Goal: Information Seeking & Learning: Learn about a topic

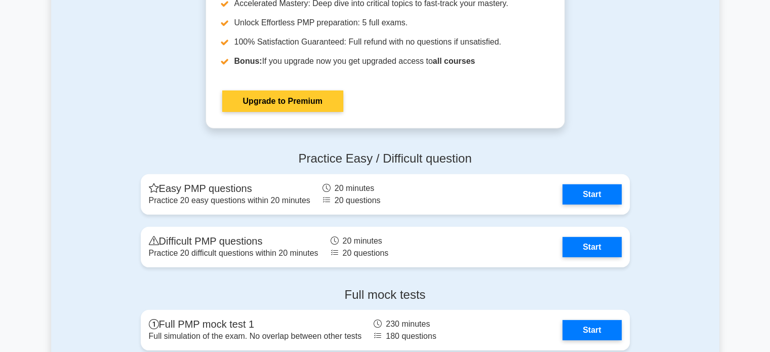
scroll to position [2988, 0]
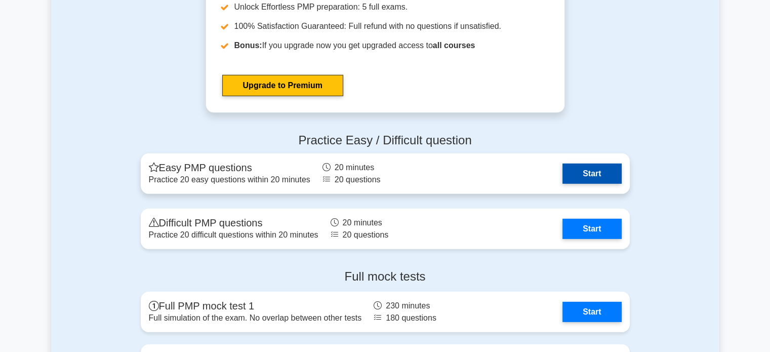
click at [588, 171] on link "Start" at bounding box center [592, 174] width 59 height 20
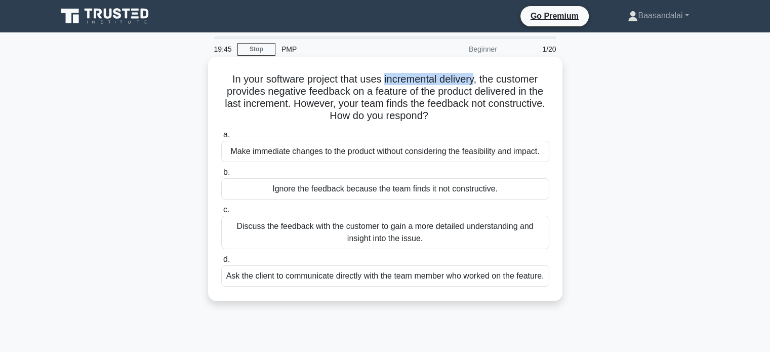
drag, startPoint x: 383, startPoint y: 79, endPoint x: 476, endPoint y: 75, distance: 92.2
click at [476, 75] on h5 "In your software project that uses incremental delivery, the customer provides …" at bounding box center [385, 98] width 330 height 50
copy h5 "incremental delivery"
click at [508, 106] on h5 "In your software project that uses incremental delivery, the customer provides …" at bounding box center [385, 98] width 330 height 50
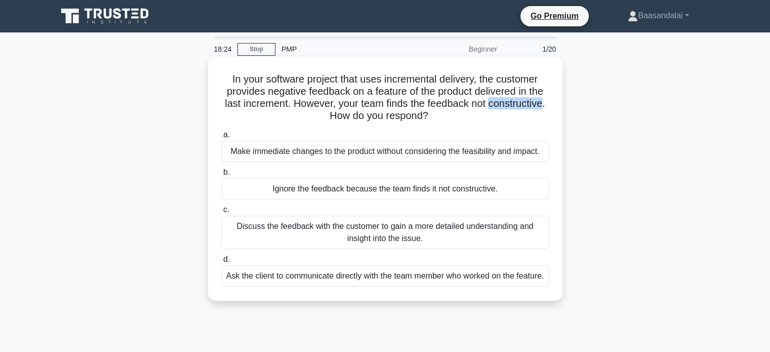
copy h5 "constructive"
click at [423, 230] on div "Discuss the feedback with the customer to gain a more detailed understanding an…" at bounding box center [385, 232] width 328 height 33
click at [221, 213] on input "c. Discuss the feedback with the customer to gain a more detailed understanding…" at bounding box center [221, 210] width 0 height 7
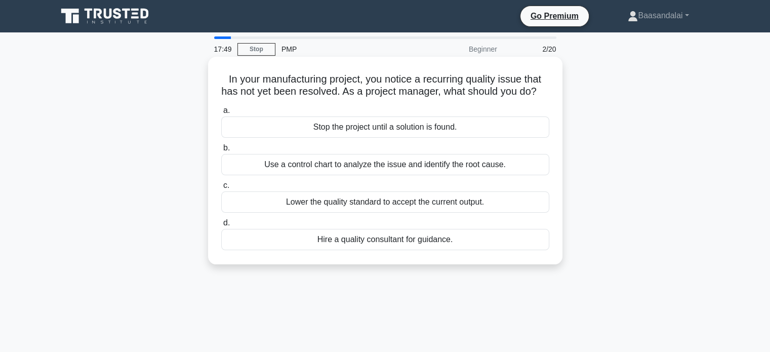
click at [444, 80] on h5 "In your manufacturing project, you notice a recurring quality issue that has no…" at bounding box center [385, 85] width 330 height 25
copy h5 "recurring"
click at [466, 175] on div "Use a control chart to analyze the issue and identify the root cause." at bounding box center [385, 164] width 328 height 21
click at [221, 151] on input "b. Use a control chart to analyze the issue and identify the root cause." at bounding box center [221, 148] width 0 height 7
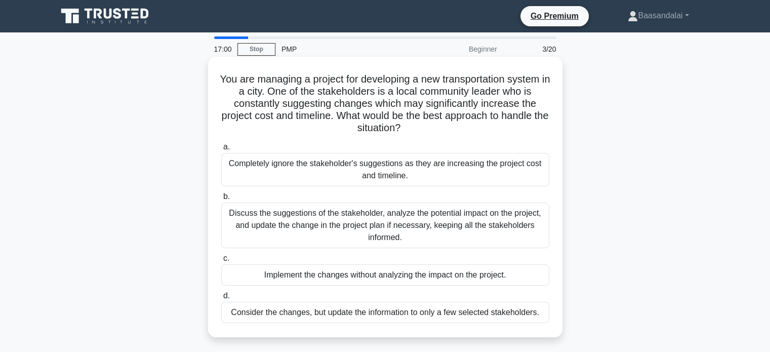
click at [446, 105] on h5 "You are managing a project for developing a new transportation system in a city…" at bounding box center [385, 104] width 330 height 62
copy h5 "significantly"
click at [428, 229] on div "Discuss the suggestions of the stakeholder, analyze the potential impact on the…" at bounding box center [385, 226] width 328 height 46
click at [221, 200] on input "b. Discuss the suggestions of the stakeholder, analyze the potential impact on …" at bounding box center [221, 196] width 0 height 7
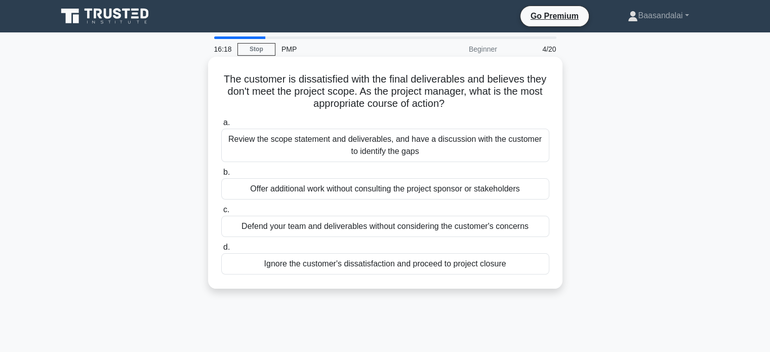
click at [457, 143] on div "Review the scope statement and deliverables, and have a discussion with the cus…" at bounding box center [385, 145] width 328 height 33
click at [221, 126] on input "a. Review the scope statement and deliverables, and have a discussion with the …" at bounding box center [221, 123] width 0 height 7
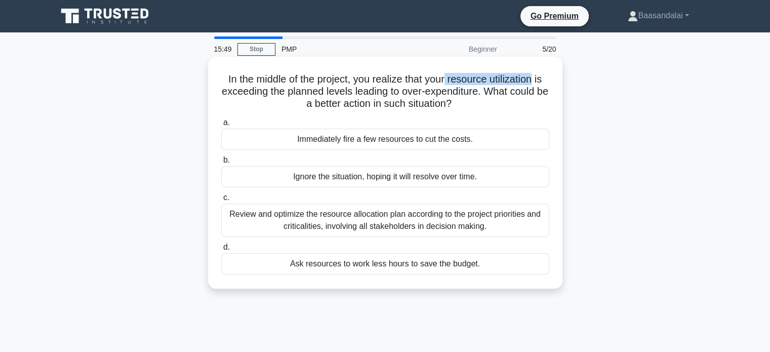
drag, startPoint x: 449, startPoint y: 81, endPoint x: 535, endPoint y: 80, distance: 86.1
click at [536, 80] on h5 "In the middle of the project, you realize that your resource utilization is exc…" at bounding box center [385, 91] width 330 height 37
copy h5 "resource utilization"
click at [411, 216] on div "Review and optimize the resource allocation plan according to the project prior…" at bounding box center [385, 220] width 328 height 33
click at [221, 201] on input "c. Review and optimize the resource allocation plan according to the project pr…" at bounding box center [221, 197] width 0 height 7
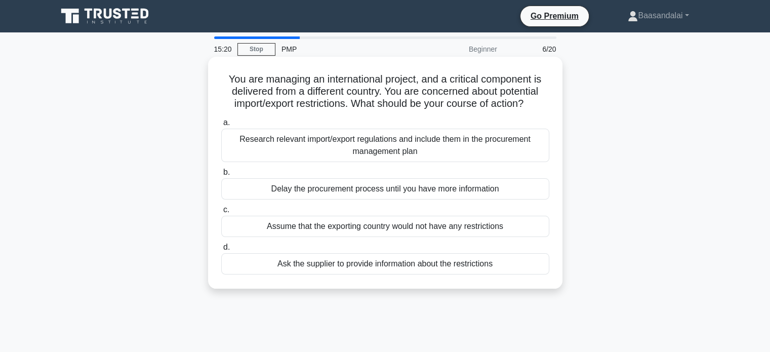
click at [442, 90] on h5 "You are managing an international project, and a critical component is delivere…" at bounding box center [385, 91] width 330 height 37
copy h5 "concerned"
drag, startPoint x: 350, startPoint y: 101, endPoint x: 528, endPoint y: 110, distance: 178.0
click at [528, 110] on h5 "You are managing an international project, and a critical component is delivere…" at bounding box center [385, 91] width 330 height 37
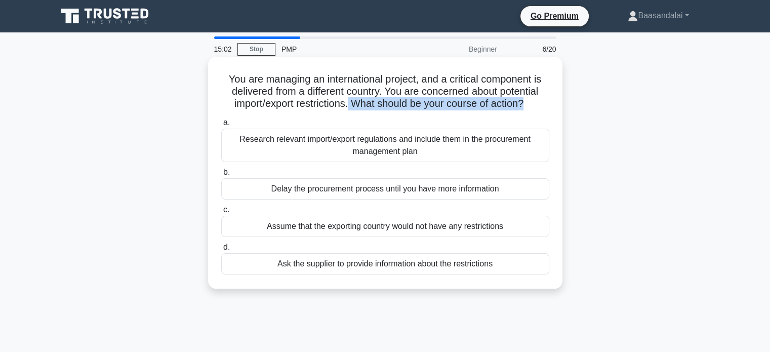
copy h5 "What should be your course of action?"
click at [328, 147] on div "Research relevant import/export regulations and include them in the procurement…" at bounding box center [385, 145] width 328 height 33
click at [221, 126] on input "a. Research relevant import/export regulations and include them in the procurem…" at bounding box center [221, 123] width 0 height 7
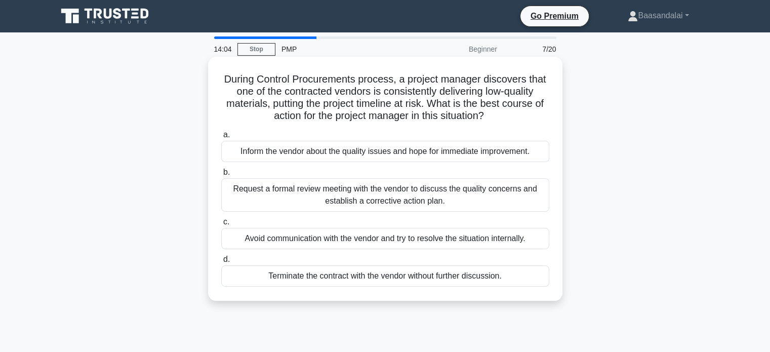
click at [474, 200] on div "Request a formal review meeting with the vendor to discuss the quality concerns…" at bounding box center [385, 194] width 328 height 33
click at [221, 176] on input "b. Request a formal review meeting with the vendor to discuss the quality conce…" at bounding box center [221, 172] width 0 height 7
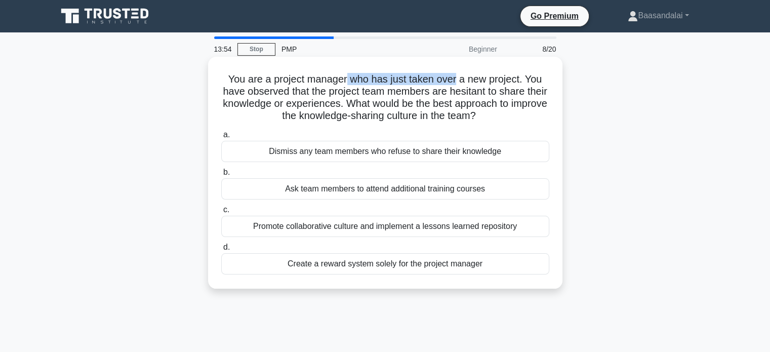
drag, startPoint x: 347, startPoint y: 81, endPoint x: 458, endPoint y: 81, distance: 110.4
click at [458, 81] on h5 "You are a project manager who has just taken over a new project. You have obser…" at bounding box center [385, 98] width 330 height 50
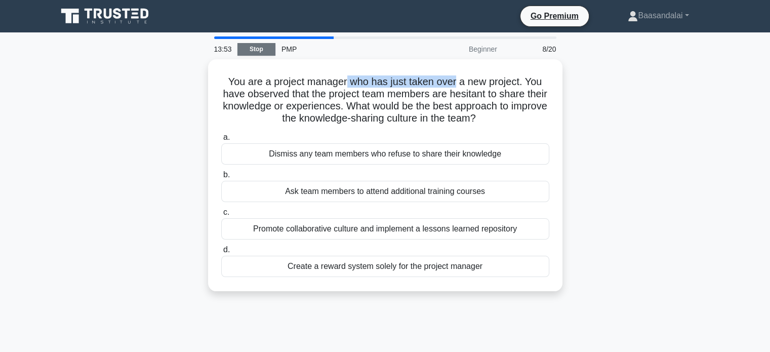
copy h5 "who has just taken over"
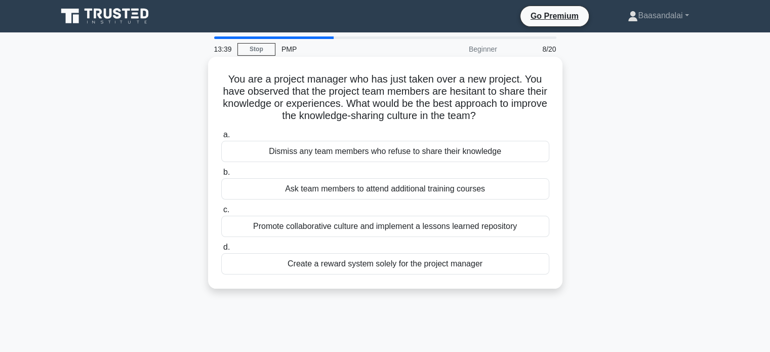
click at [482, 90] on h5 "You are a project manager who has just taken over a new project. You have obser…" at bounding box center [385, 98] width 330 height 50
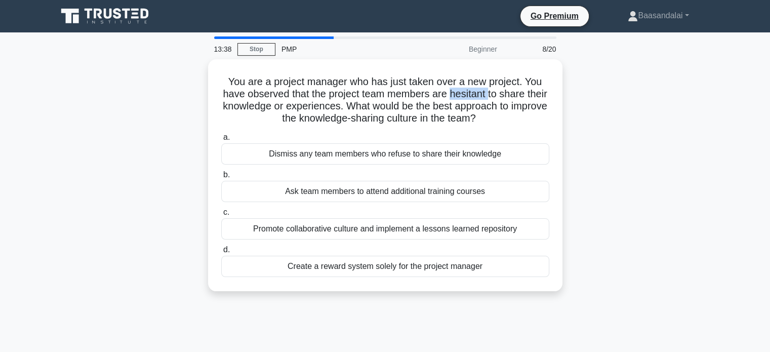
copy h5 "hesitant"
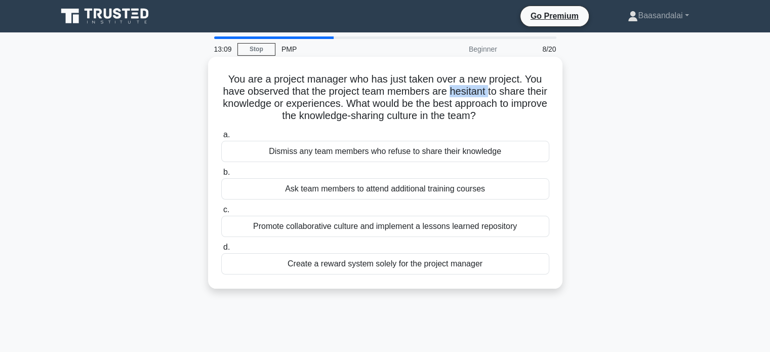
click at [353, 225] on div "Promote collaborative culture and implement a lessons learned repository" at bounding box center [385, 226] width 328 height 21
click at [221, 213] on input "c. Promote collaborative culture and implement a lessons learned repository" at bounding box center [221, 210] width 0 height 7
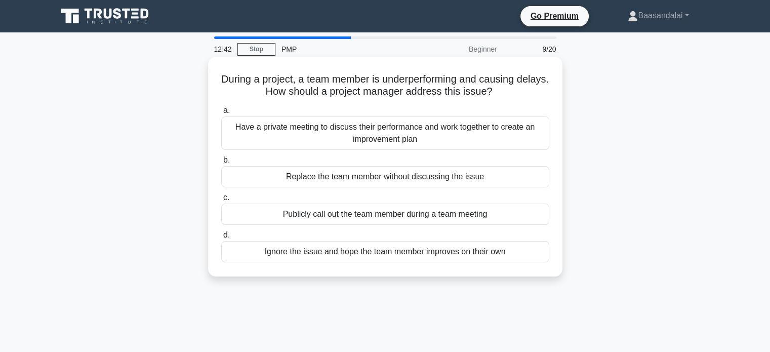
click at [430, 136] on div "Have a private meeting to discuss their performance and work together to create…" at bounding box center [385, 132] width 328 height 33
click at [221, 114] on input "a. Have a private meeting to discuss their performance and work together to cre…" at bounding box center [221, 110] width 0 height 7
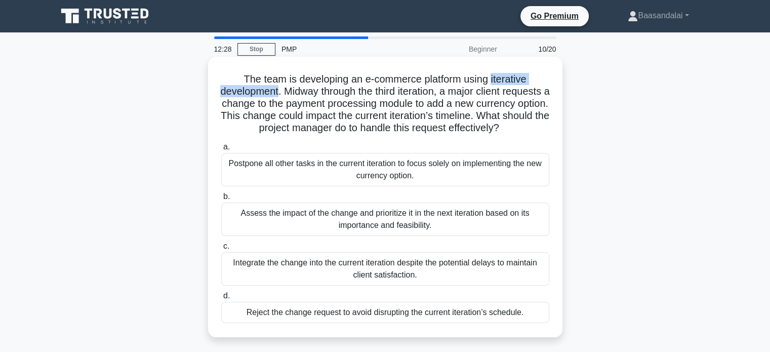
drag, startPoint x: 299, startPoint y: 92, endPoint x: 493, endPoint y: 82, distance: 194.3
click at [493, 82] on h5 "The team is developing an e-commerce platform using iterative development. Midw…" at bounding box center [385, 104] width 330 height 62
drag, startPoint x: 408, startPoint y: 139, endPoint x: 233, endPoint y: 83, distance: 183.2
click at [233, 83] on h5 "The team is developing an e-commerce platform using iterative development. Midw…" at bounding box center [385, 104] width 330 height 62
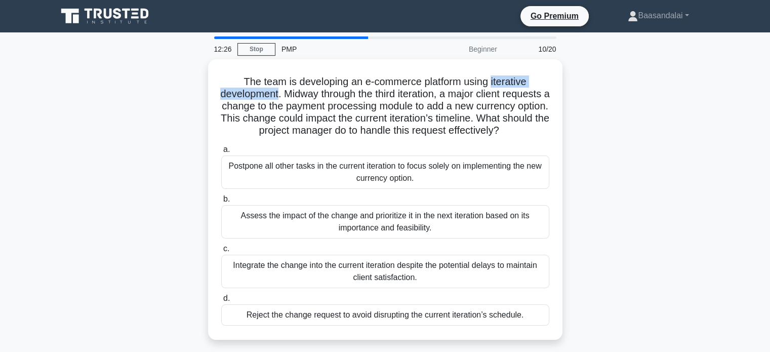
copy h5 "The team is developing an e-commerce platform using iterative development. Midw…"
click at [628, 185] on div "The team is developing an e-commerce platform using iterative development. Midw…" at bounding box center [385, 205] width 669 height 293
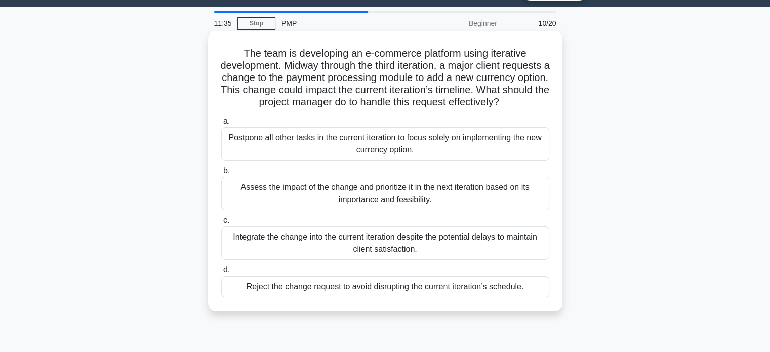
scroll to position [51, 0]
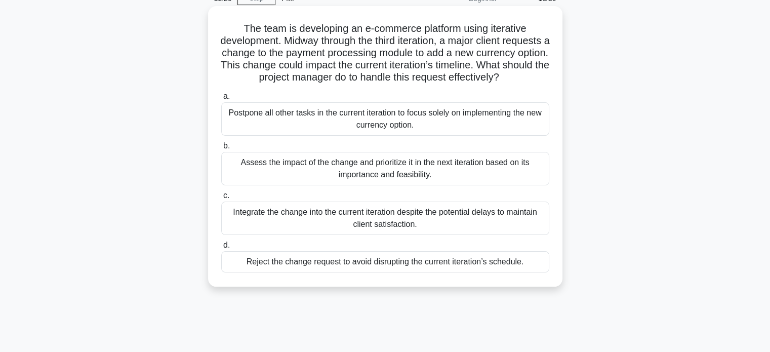
click at [415, 178] on div "Assess the impact of the change and prioritize it in the next iteration based o…" at bounding box center [385, 168] width 328 height 33
click at [221, 149] on input "b. Assess the impact of the change and prioritize it in the next iteration base…" at bounding box center [221, 146] width 0 height 7
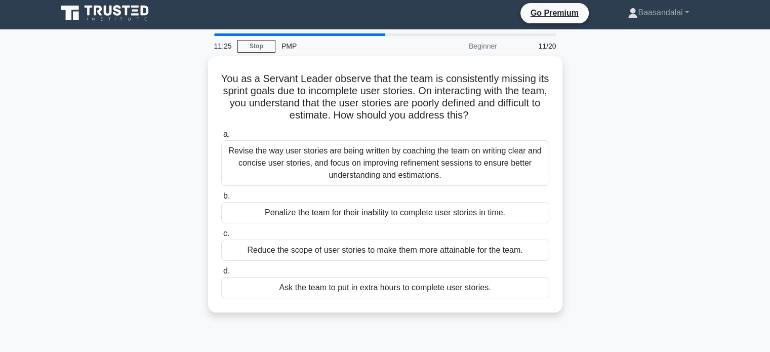
scroll to position [0, 0]
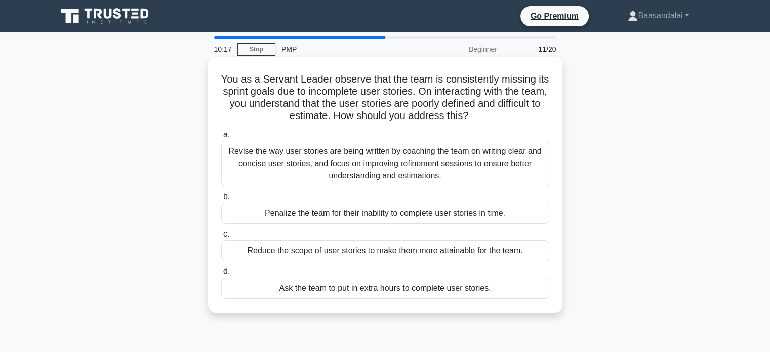
drag, startPoint x: 500, startPoint y: 116, endPoint x: 221, endPoint y: 81, distance: 281.3
click at [221, 81] on h5 "You as a Servant Leader observe that the team is consistently missing its sprin…" at bounding box center [385, 98] width 330 height 50
click at [341, 172] on div "Revise the way user stories are being written by coaching the team on writing c…" at bounding box center [385, 164] width 328 height 46
click at [221, 138] on input "a. Revise the way user stories are being written by coaching the team on writin…" at bounding box center [221, 135] width 0 height 7
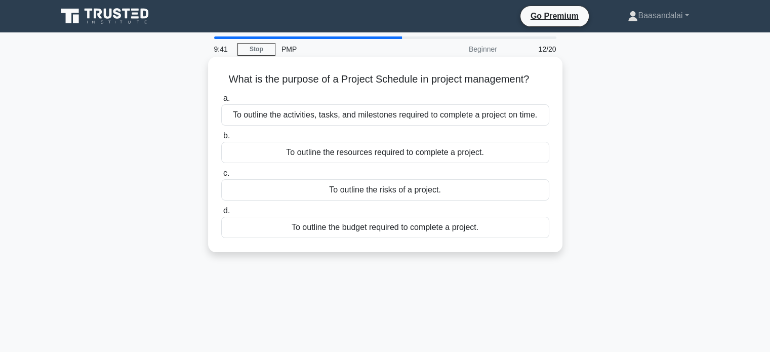
click at [476, 114] on div "To outline the activities, tasks, and milestones required to complete a project…" at bounding box center [385, 114] width 328 height 21
click at [221, 102] on input "a. To outline the activities, tasks, and milestones required to complete a proj…" at bounding box center [221, 98] width 0 height 7
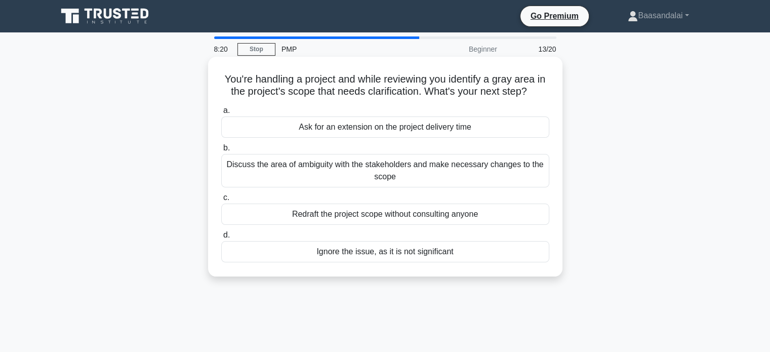
click at [347, 182] on div "Discuss the area of ambiguity with the stakeholders and make necessary changes …" at bounding box center [385, 170] width 328 height 33
click at [221, 151] on input "b. Discuss the area of ambiguity with the stakeholders and make necessary chang…" at bounding box center [221, 148] width 0 height 7
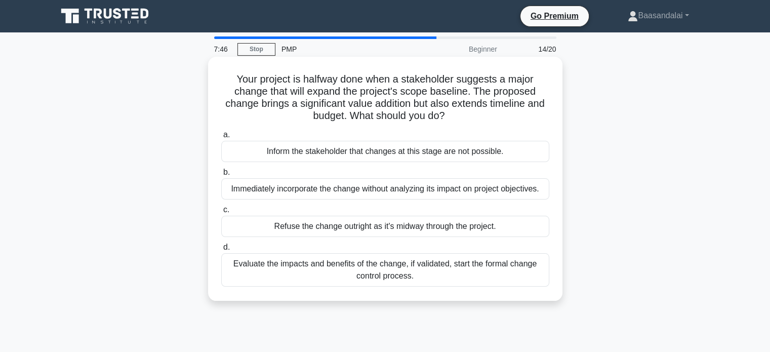
click at [351, 272] on div "Evaluate the impacts and benefits of the change, if validated, start the formal…" at bounding box center [385, 269] width 328 height 33
click at [221, 251] on input "d. Evaluate the impacts and benefits of the change, if validated, start the for…" at bounding box center [221, 247] width 0 height 7
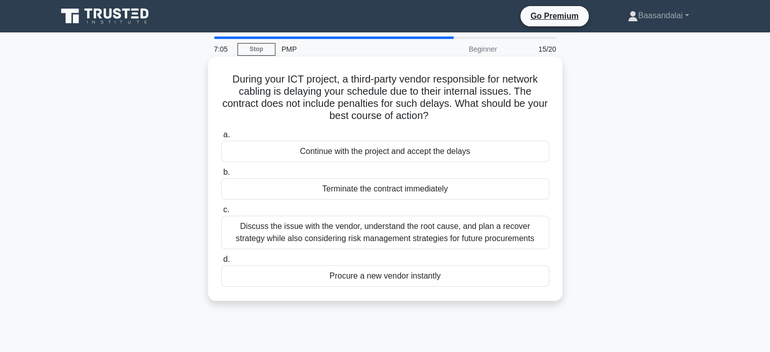
click at [491, 238] on div "Discuss the issue with the vendor, understand the root cause, and plan a recove…" at bounding box center [385, 232] width 328 height 33
click at [221, 213] on input "c. Discuss the issue with the vendor, understand the root cause, and plan a rec…" at bounding box center [221, 210] width 0 height 7
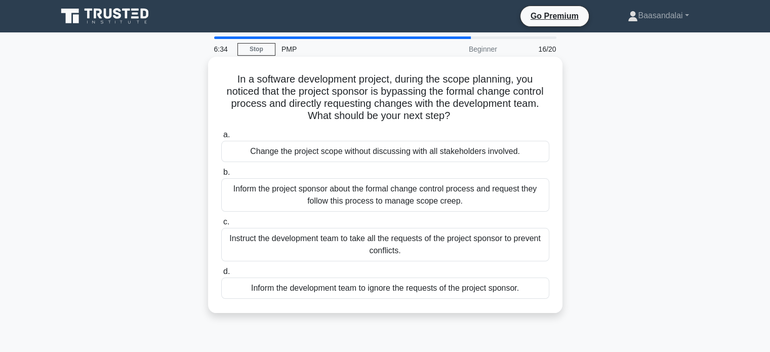
click at [399, 92] on h5 "In a software development project, during the scope planning, you noticed that …" at bounding box center [385, 98] width 330 height 50
click at [462, 201] on div "Inform the project sponsor about the formal change control process and request …" at bounding box center [385, 194] width 328 height 33
click at [221, 176] on input "b. Inform the project sponsor about the formal change control process and reque…" at bounding box center [221, 172] width 0 height 7
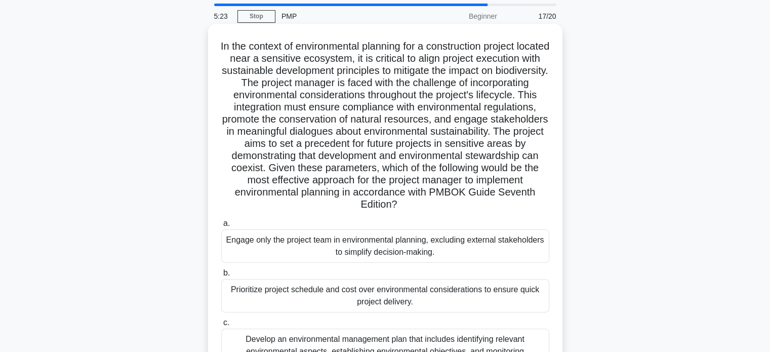
scroll to position [51, 0]
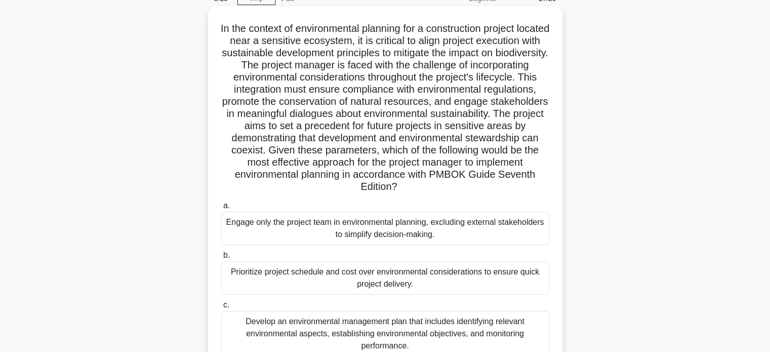
click at [357, 112] on h5 "In the context of environmental planning for a construction project located nea…" at bounding box center [385, 107] width 330 height 171
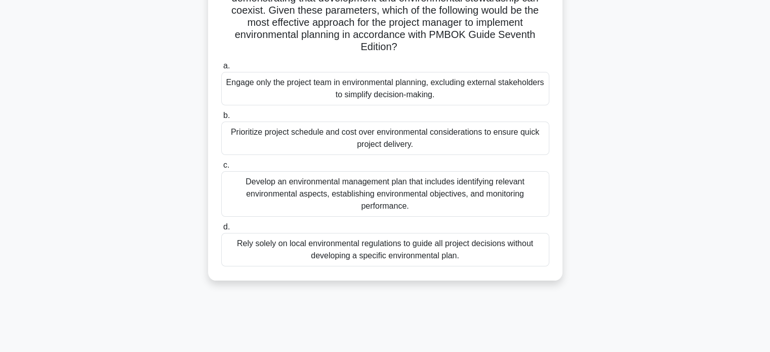
scroll to position [195, 0]
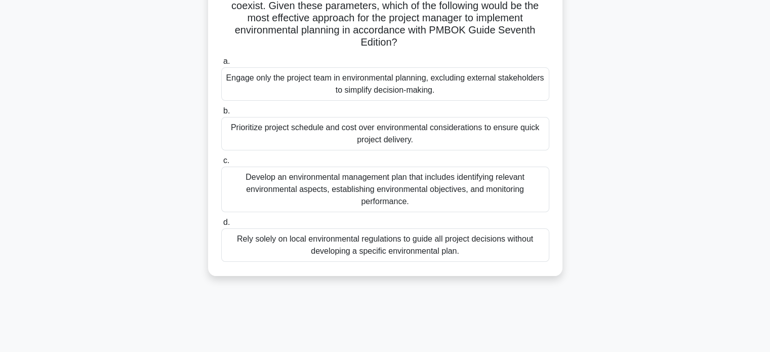
click at [399, 193] on div "Develop an environmental management plan that includes identifying relevant env…" at bounding box center [385, 190] width 328 height 46
click at [221, 164] on input "c. Develop an environmental management plan that includes identifying relevant …" at bounding box center [221, 161] width 0 height 7
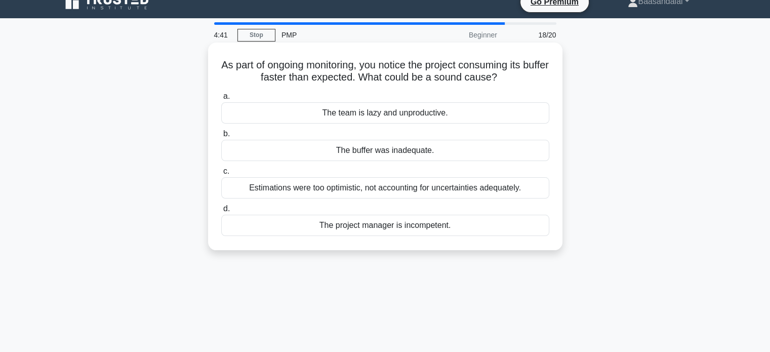
scroll to position [0, 0]
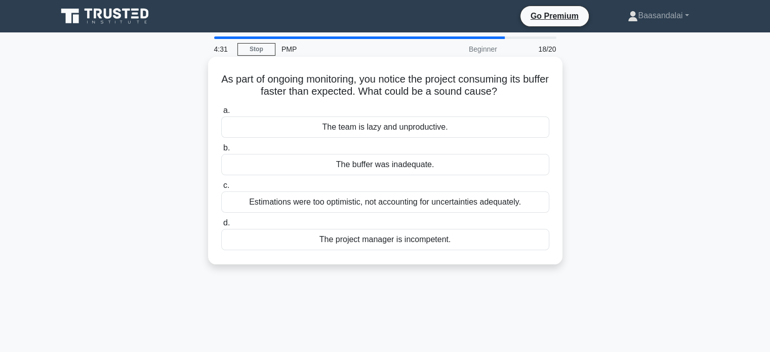
click at [511, 80] on h5 "As part of ongoing monitoring, you notice the project consuming its buffer fast…" at bounding box center [385, 85] width 330 height 25
click at [381, 204] on div "Estimations were too optimistic, not accounting for uncertainties adequately." at bounding box center [385, 201] width 328 height 21
click at [221, 189] on input "c. Estimations were too optimistic, not accounting for uncertainties adequately." at bounding box center [221, 185] width 0 height 7
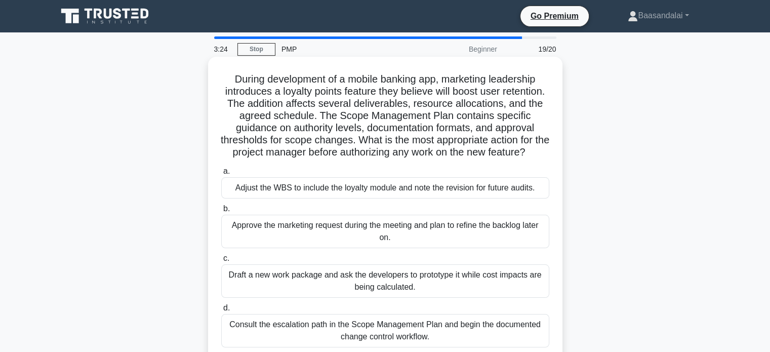
click at [240, 105] on h5 "During development of a mobile banking app, marketing leadership introduces a l…" at bounding box center [385, 116] width 330 height 86
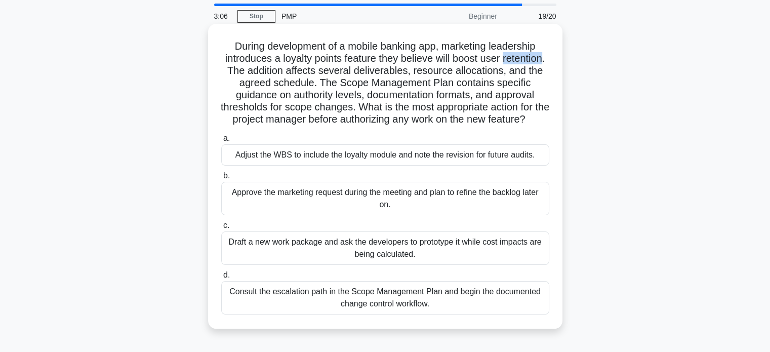
scroll to position [51, 0]
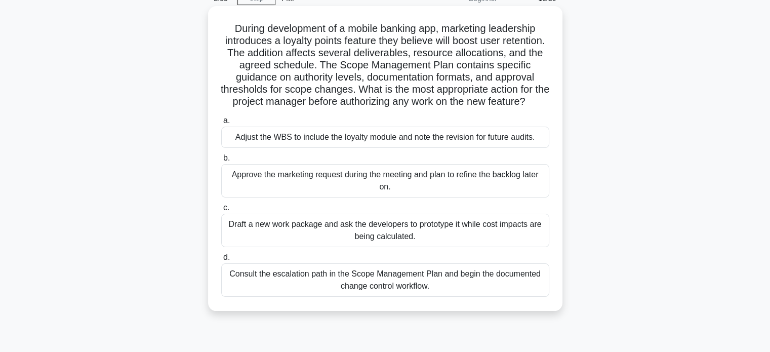
click at [441, 247] on div "Draft a new work package and ask the developers to prototype it while cost impa…" at bounding box center [385, 230] width 328 height 33
click at [221, 211] on input "c. Draft a new work package and ask the developers to prototype it while cost i…" at bounding box center [221, 208] width 0 height 7
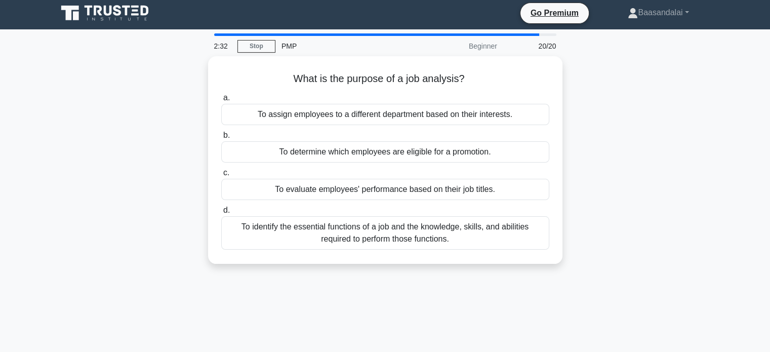
scroll to position [0, 0]
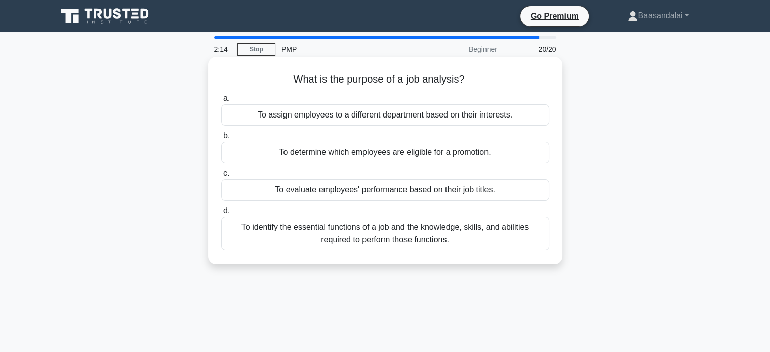
click at [403, 119] on div "To assign employees to a different department based on their interests." at bounding box center [385, 114] width 328 height 21
click at [221, 102] on input "a. To assign employees to a different department based on their interests." at bounding box center [221, 98] width 0 height 7
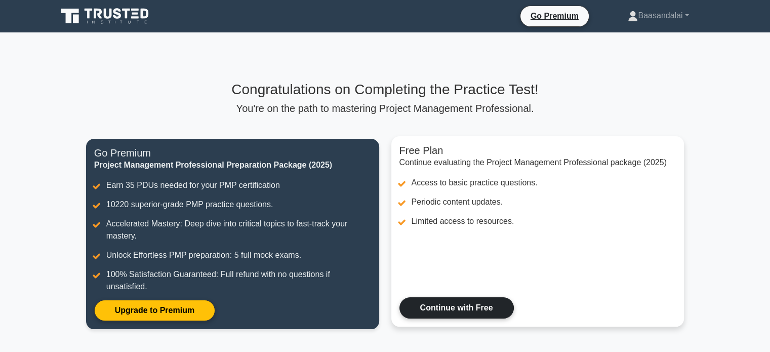
click at [461, 303] on link "Continue with Free" at bounding box center [457, 307] width 114 height 21
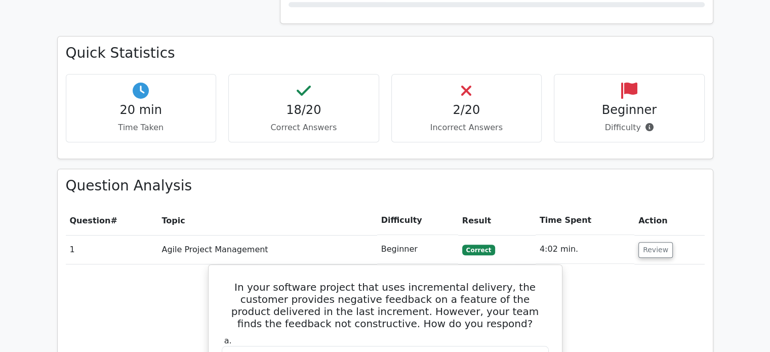
scroll to position [760, 0]
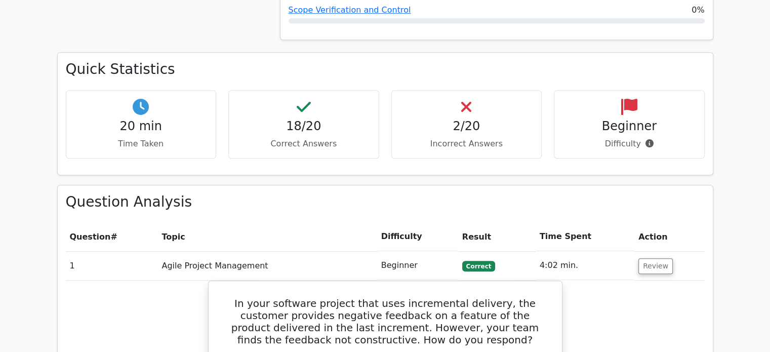
click at [480, 261] on span "Correct" at bounding box center [478, 266] width 33 height 10
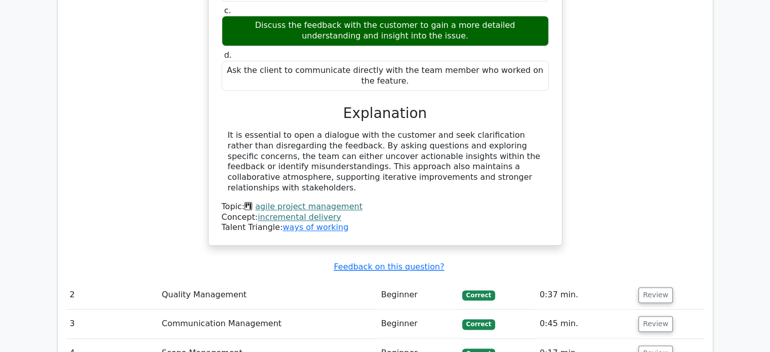
scroll to position [962, 0]
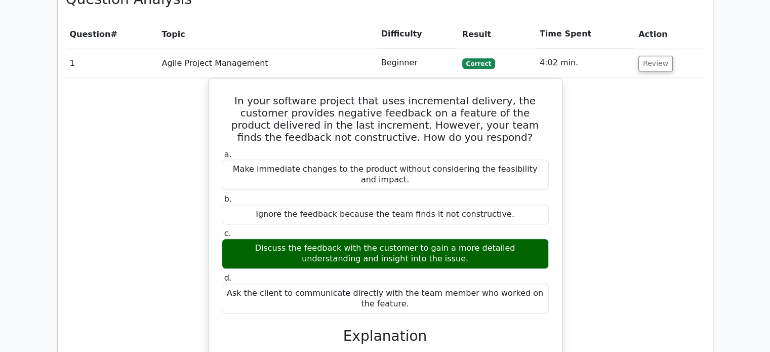
click at [179, 49] on td "Agile Project Management" at bounding box center [267, 63] width 219 height 29
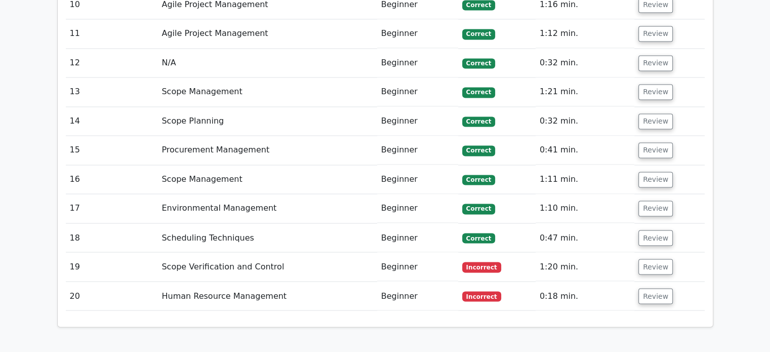
scroll to position [1722, 0]
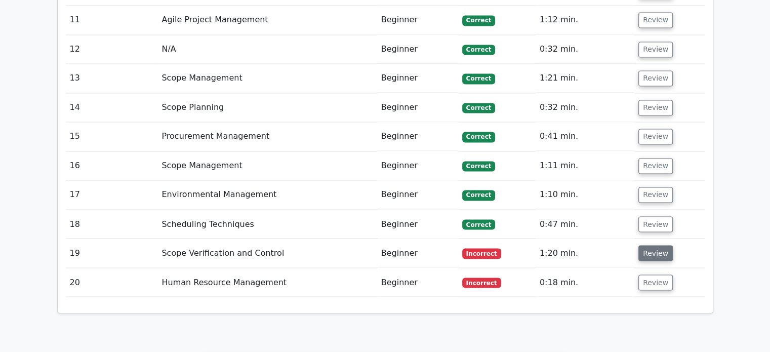
click at [651, 245] on button "Review" at bounding box center [656, 253] width 34 height 16
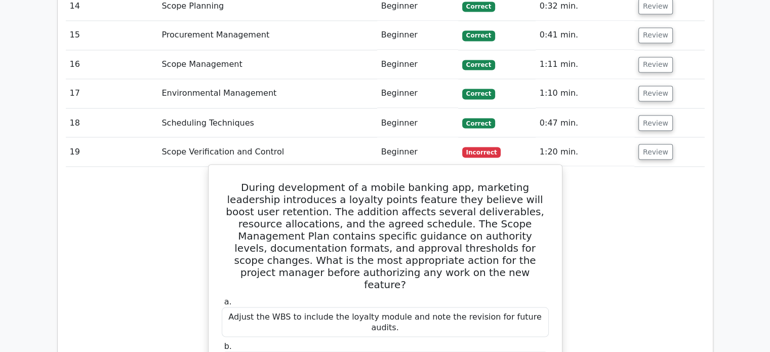
scroll to position [1874, 0]
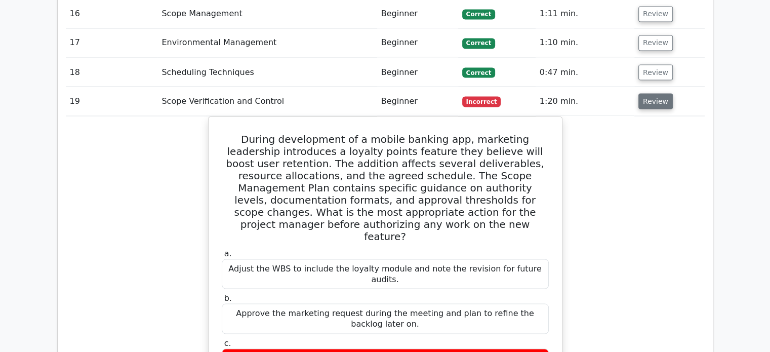
click at [642, 93] on button "Review" at bounding box center [656, 101] width 34 height 16
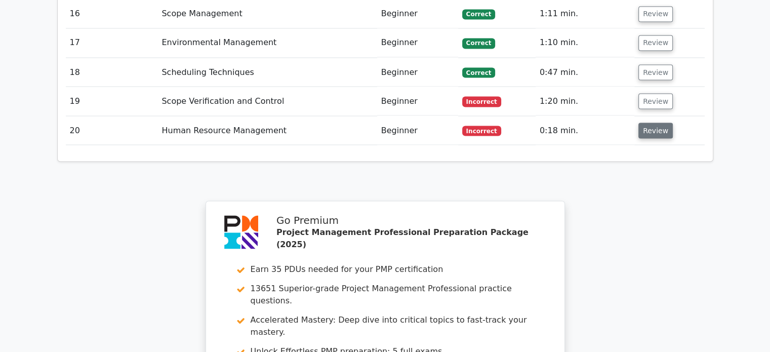
click at [652, 123] on button "Review" at bounding box center [656, 131] width 34 height 16
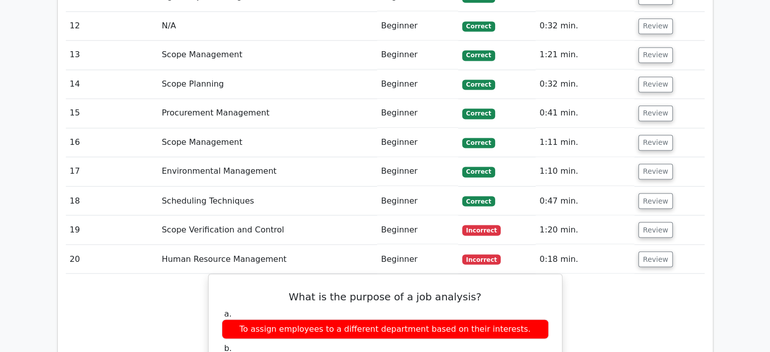
scroll to position [1722, 0]
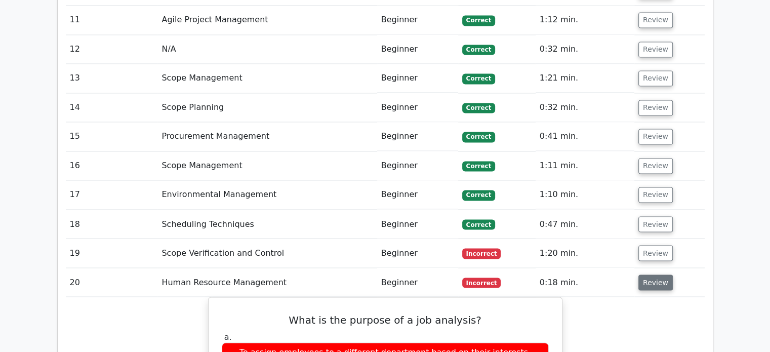
click at [657, 275] on button "Review" at bounding box center [656, 283] width 34 height 16
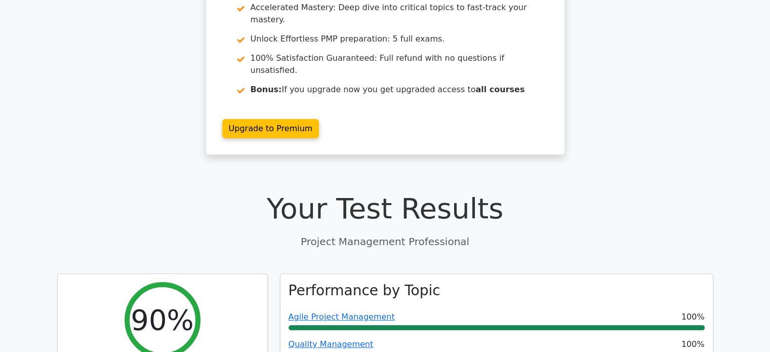
scroll to position [0, 0]
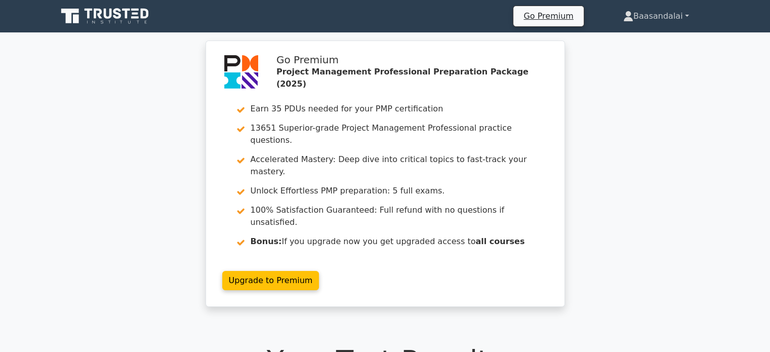
click at [685, 13] on link "Baasandalai" at bounding box center [656, 16] width 114 height 20
click at [703, 101] on div "Go Premium Project Management Professional Preparation Package (2025) Earn 35 P…" at bounding box center [385, 180] width 770 height 279
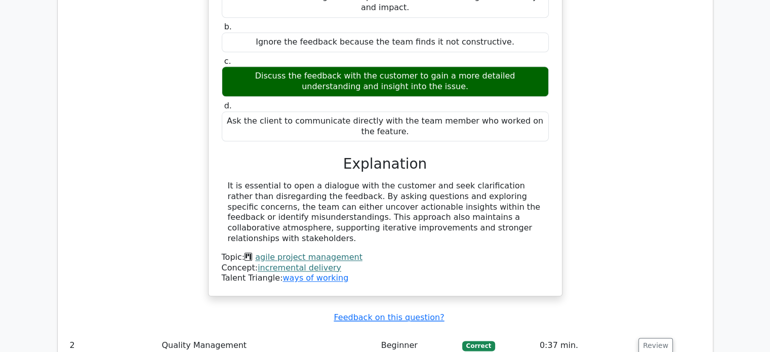
scroll to position [962, 0]
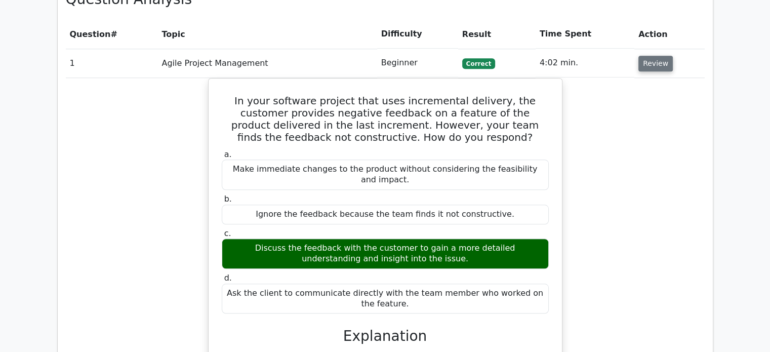
click at [653, 56] on button "Review" at bounding box center [656, 64] width 34 height 16
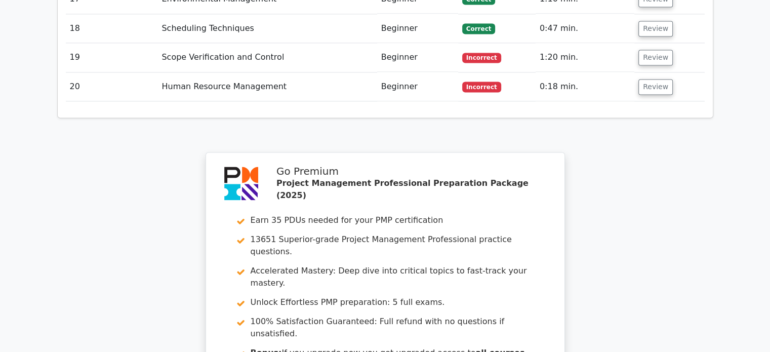
scroll to position [1621, 0]
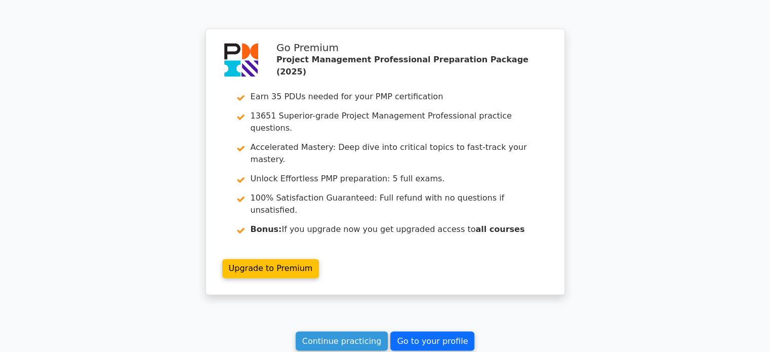
click at [413, 331] on link "Go to your profile" at bounding box center [433, 340] width 84 height 19
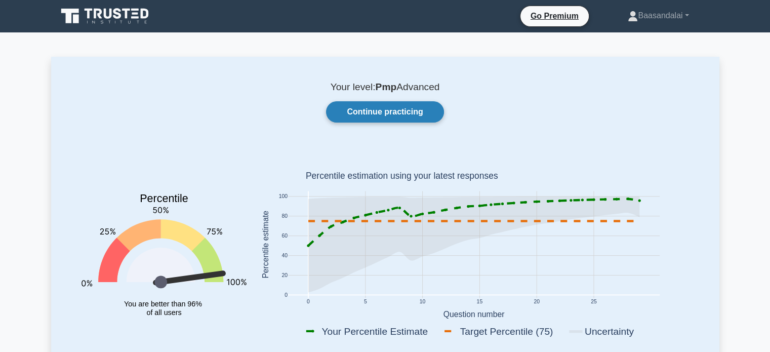
click at [368, 111] on link "Continue practicing" at bounding box center [385, 111] width 118 height 21
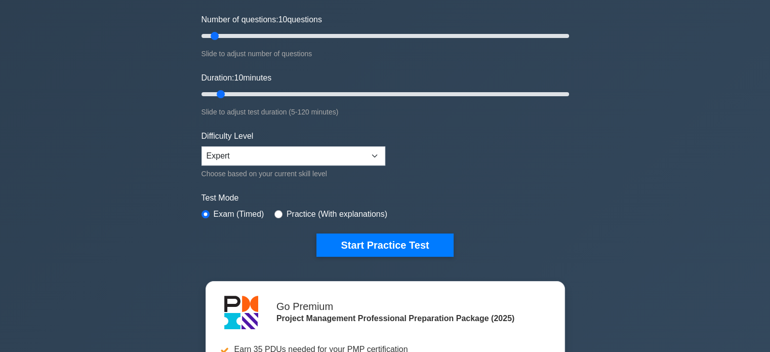
scroll to position [101, 0]
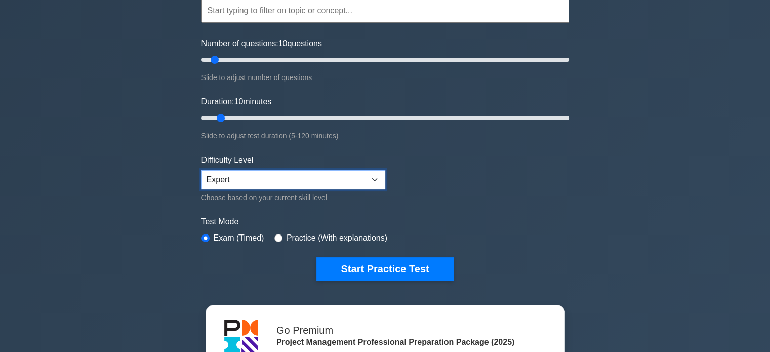
click at [379, 172] on select "Beginner Intermediate Expert" at bounding box center [294, 179] width 184 height 19
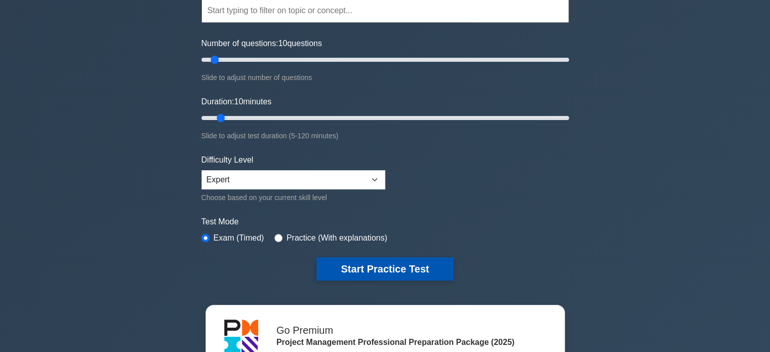
click at [416, 258] on button "Start Practice Test" at bounding box center [385, 268] width 137 height 23
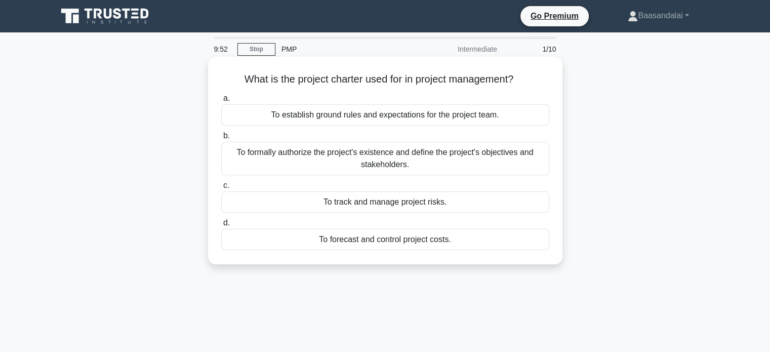
click at [427, 163] on div "To formally authorize the project's existence and define the project's objectiv…" at bounding box center [385, 158] width 328 height 33
click at [221, 139] on input "b. To formally authorize the project's existence and define the project's objec…" at bounding box center [221, 136] width 0 height 7
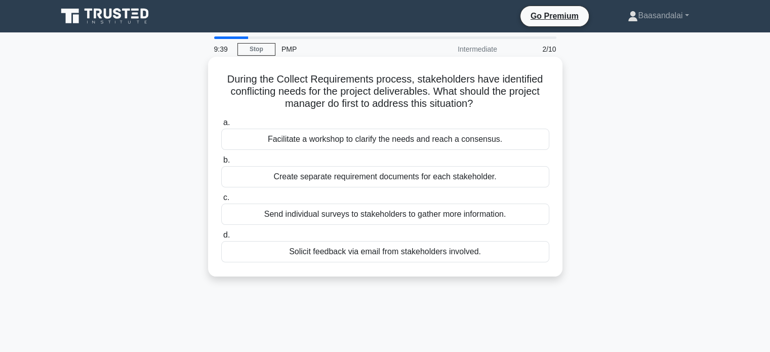
click at [477, 136] on div "Facilitate a workshop to clarify the needs and reach a consensus." at bounding box center [385, 139] width 328 height 21
click at [221, 126] on input "a. Facilitate a workshop to clarify the needs and reach a consensus." at bounding box center [221, 123] width 0 height 7
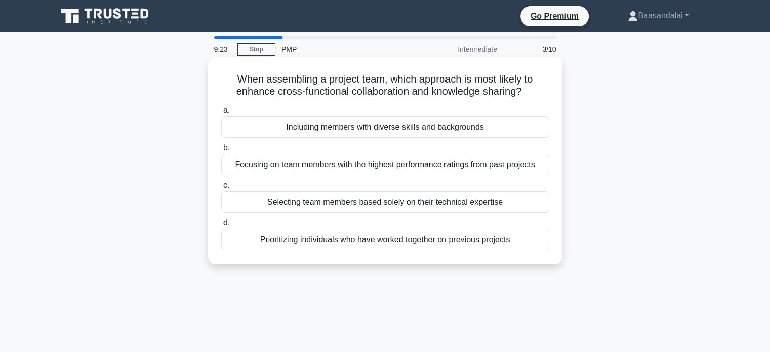
click at [292, 83] on h5 "When assembling a project team, which approach is most likely to enhance cross-…" at bounding box center [385, 85] width 330 height 25
click at [279, 84] on h5 "When assembling a project team, which approach is most likely to enhance cross-…" at bounding box center [385, 85] width 330 height 25
drag, startPoint x: 263, startPoint y: 82, endPoint x: 378, endPoint y: 83, distance: 114.5
click at [381, 82] on h5 "When assembling a project team, which approach is most likely to enhance cross-…" at bounding box center [385, 85] width 330 height 25
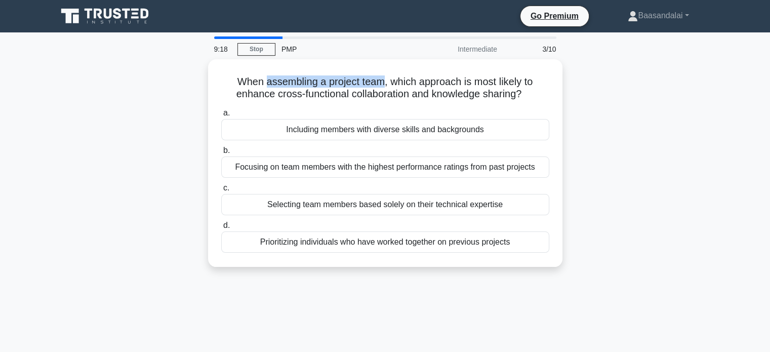
copy h5 "assembling a project team"
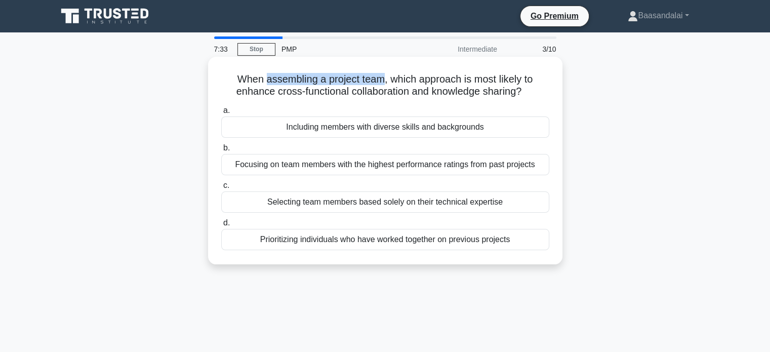
drag, startPoint x: 529, startPoint y: 91, endPoint x: 231, endPoint y: 69, distance: 298.1
click at [231, 69] on div "When assembling a project team, which approach is most likely to enhance cross-…" at bounding box center [385, 161] width 346 height 200
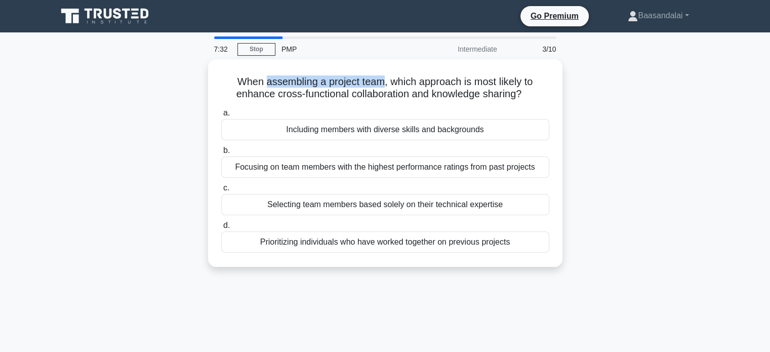
copy h5 "When assembling a project team, which approach is most likely to enhance cross-…"
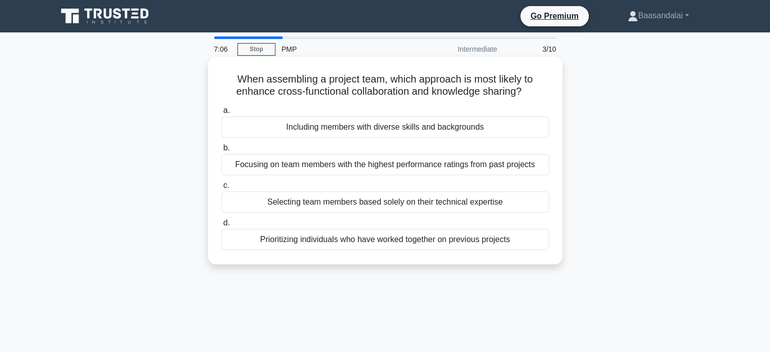
click at [378, 124] on div "Including members with diverse skills and backgrounds" at bounding box center [385, 126] width 328 height 21
click at [221, 114] on input "a. Including members with diverse skills and backgrounds" at bounding box center [221, 110] width 0 height 7
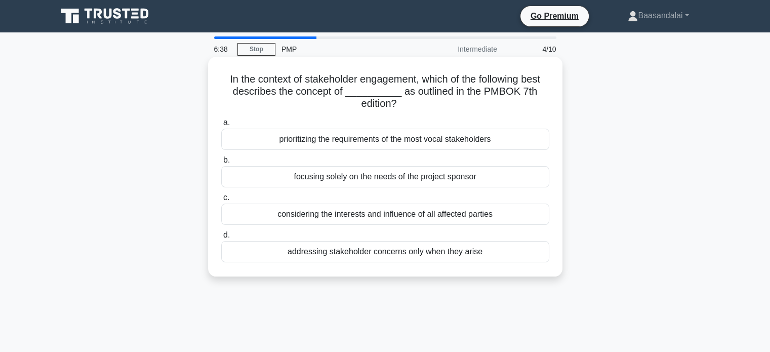
click at [458, 216] on div "considering the interests and influence of all affected parties" at bounding box center [385, 214] width 328 height 21
click at [221, 201] on input "c. considering the interests and influence of all affected parties" at bounding box center [221, 197] width 0 height 7
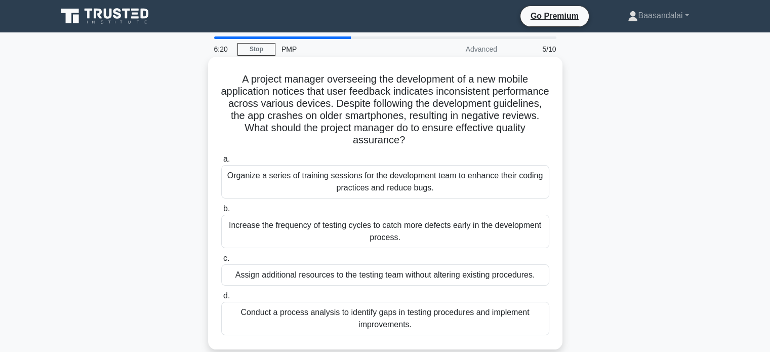
click at [512, 92] on h5 "A project manager overseeing the development of a new mobile application notice…" at bounding box center [385, 110] width 330 height 74
copy h5 "inconsistent"
click at [408, 103] on h5 "A project manager overseeing the development of a new mobile application notice…" at bounding box center [385, 110] width 330 height 74
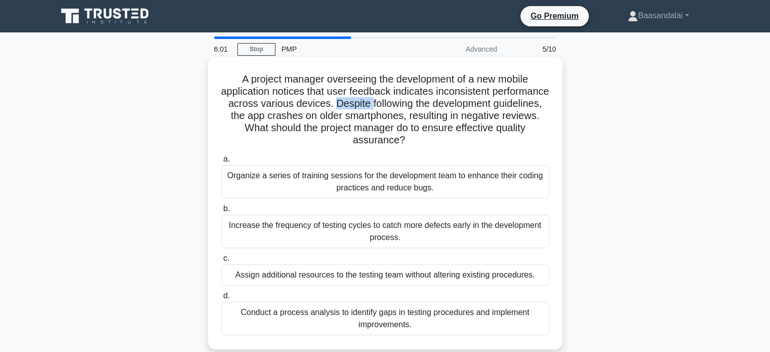
copy h5 "Despite"
drag, startPoint x: 269, startPoint y: 118, endPoint x: 386, endPoint y: 102, distance: 118.0
click at [386, 102] on h5 "A project manager overseeing the development of a new mobile application notice…" at bounding box center [385, 110] width 330 height 74
copy h5 "Despite following the development guidelines"
click at [409, 116] on h5 "A project manager overseeing the development of a new mobile application notice…" at bounding box center [385, 110] width 330 height 74
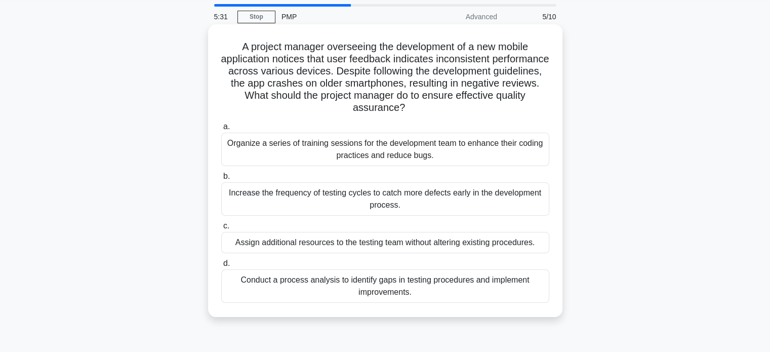
scroll to position [51, 0]
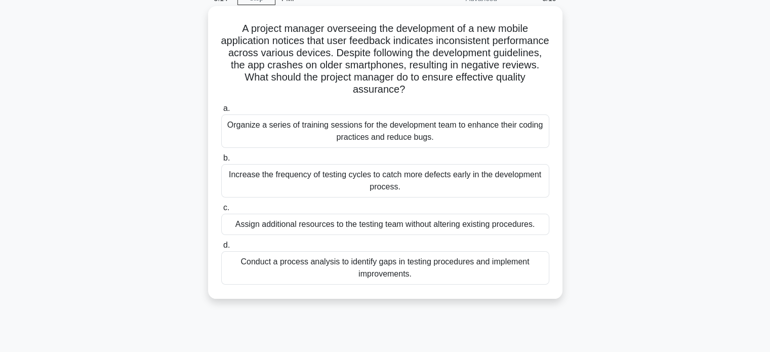
drag, startPoint x: 421, startPoint y: 265, endPoint x: 370, endPoint y: 263, distance: 51.7
click at [421, 262] on div "Conduct a process analysis to identify gaps in testing procedures and implement…" at bounding box center [385, 267] width 328 height 33
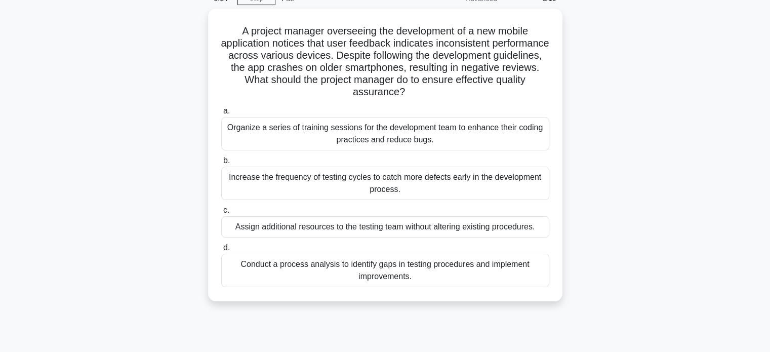
click at [221, 251] on input "d. Conduct a process analysis to identify gaps in testing procedures and implem…" at bounding box center [221, 248] width 0 height 7
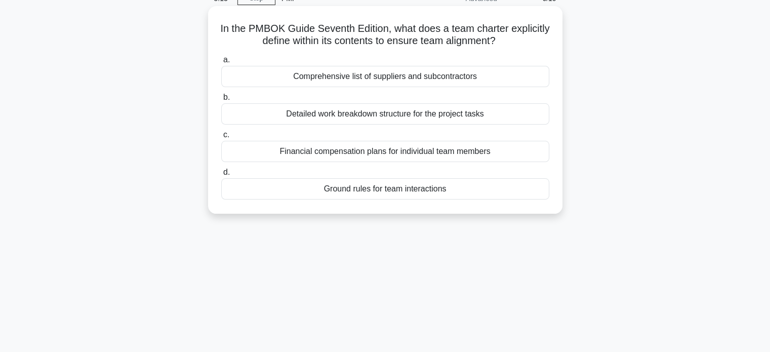
scroll to position [0, 0]
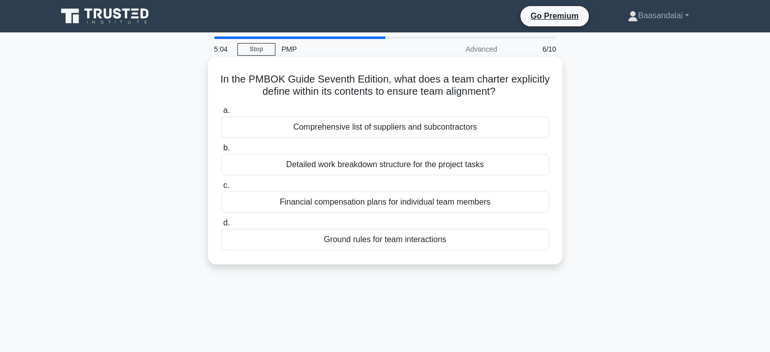
click at [259, 92] on h5 "In the PMBOK Guide Seventh Edition, what does a team charter explicitly define …" at bounding box center [385, 85] width 330 height 25
copy h5 "explicitly"
click at [343, 89] on h5 "In the PMBOK Guide Seventh Edition, what does a team charter explicitly define …" at bounding box center [385, 85] width 330 height 25
click at [383, 241] on div "Ground rules for team interactions" at bounding box center [385, 239] width 328 height 21
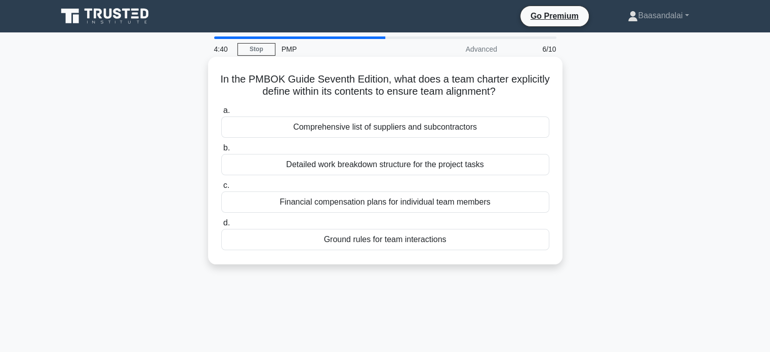
click at [221, 226] on input "d. Ground rules for team interactions" at bounding box center [221, 223] width 0 height 7
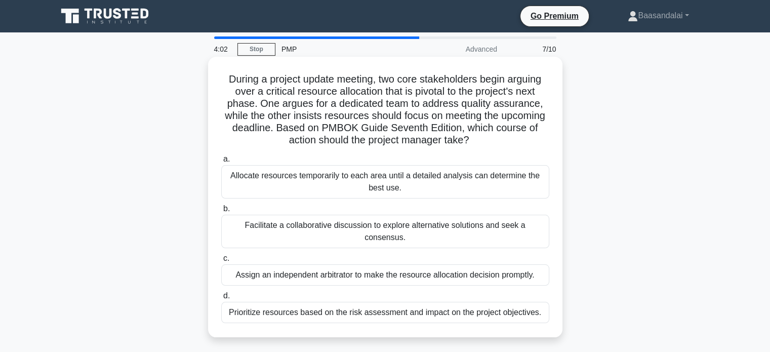
click at [440, 226] on div "Facilitate a collaborative discussion to explore alternative solutions and seek…" at bounding box center [385, 231] width 328 height 33
click at [221, 212] on input "b. Facilitate a collaborative discussion to explore alternative solutions and s…" at bounding box center [221, 209] width 0 height 7
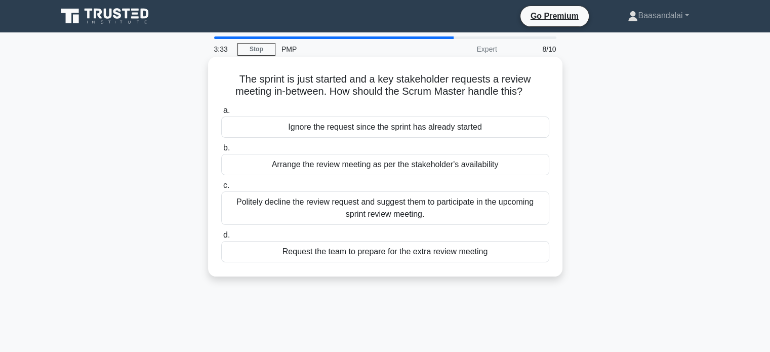
click at [356, 208] on div "Politely decline the review request and suggest them to participate in the upco…" at bounding box center [385, 207] width 328 height 33
click at [221, 189] on input "c. Politely decline the review request and suggest them to participate in the u…" at bounding box center [221, 185] width 0 height 7
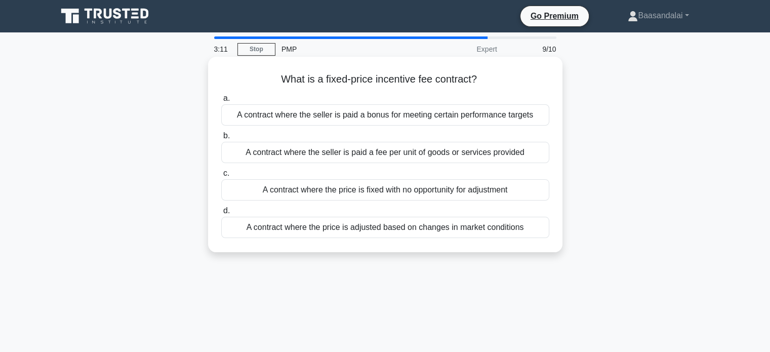
click at [376, 114] on div "A contract where the seller is paid a bonus for meeting certain performance tar…" at bounding box center [385, 114] width 328 height 21
click at [221, 102] on input "a. A contract where the seller is paid a bonus for meeting certain performance …" at bounding box center [221, 98] width 0 height 7
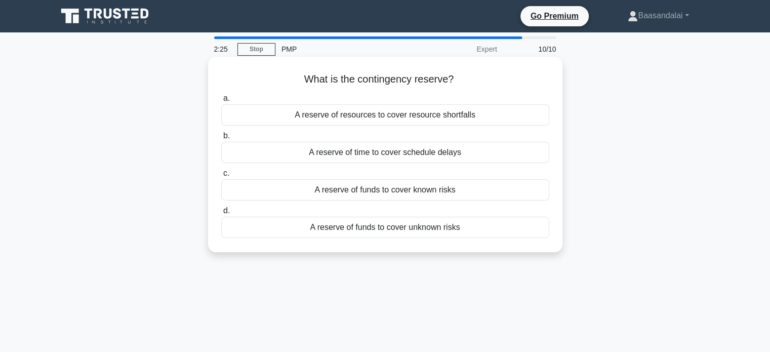
click at [381, 194] on div "A reserve of funds to cover known risks" at bounding box center [385, 189] width 328 height 21
click at [221, 177] on input "c. A reserve of funds to cover known risks" at bounding box center [221, 173] width 0 height 7
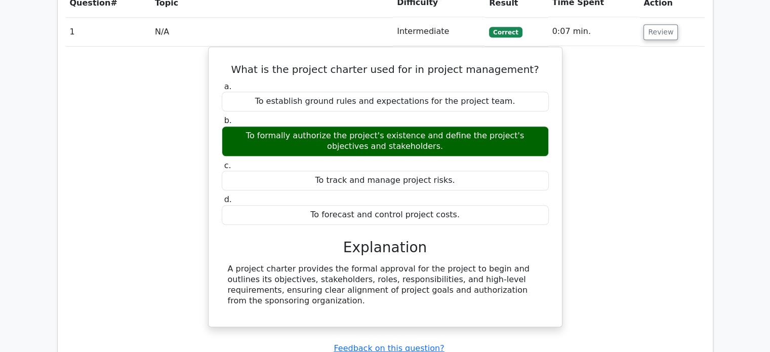
scroll to position [810, 0]
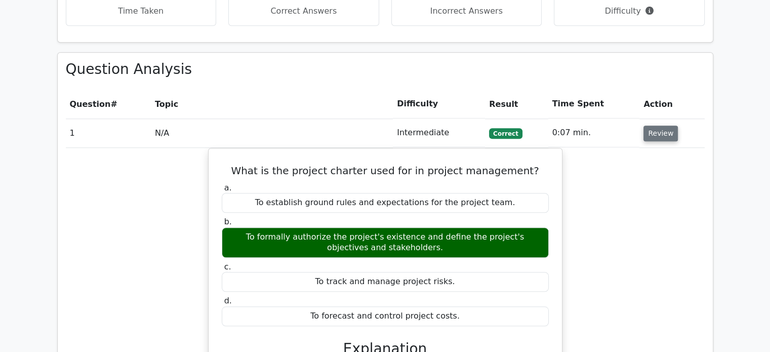
click at [666, 126] on button "Review" at bounding box center [661, 134] width 34 height 16
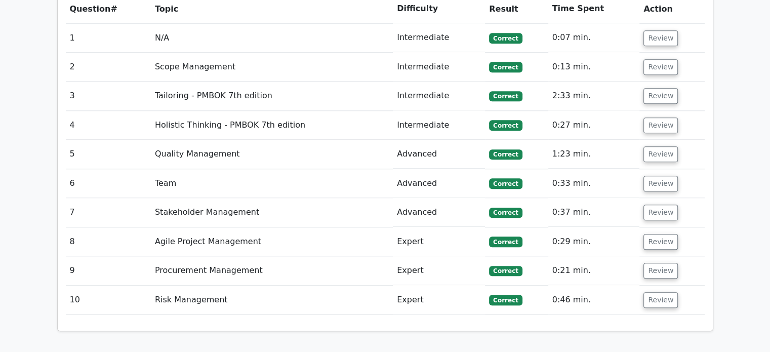
scroll to position [962, 0]
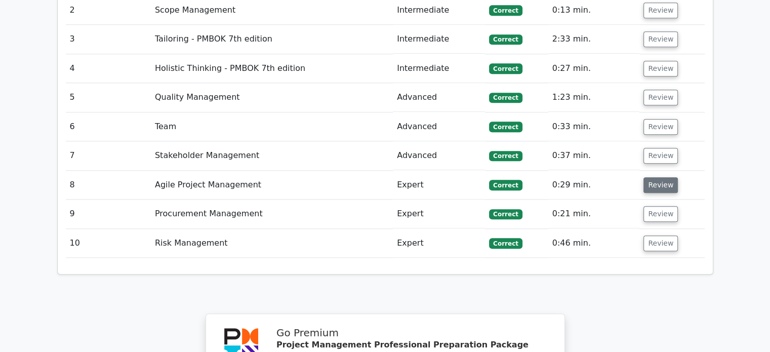
click at [646, 177] on button "Review" at bounding box center [661, 185] width 34 height 16
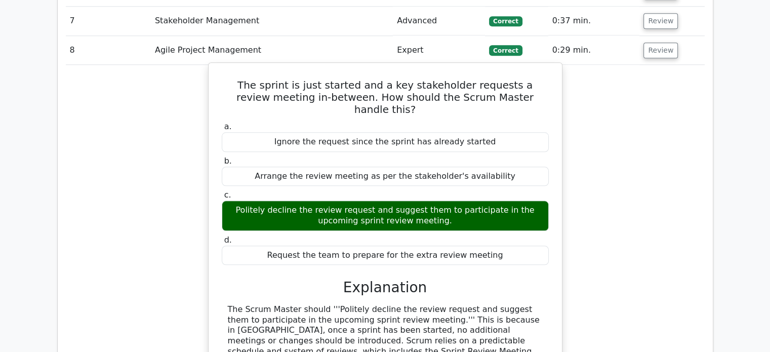
scroll to position [1013, 0]
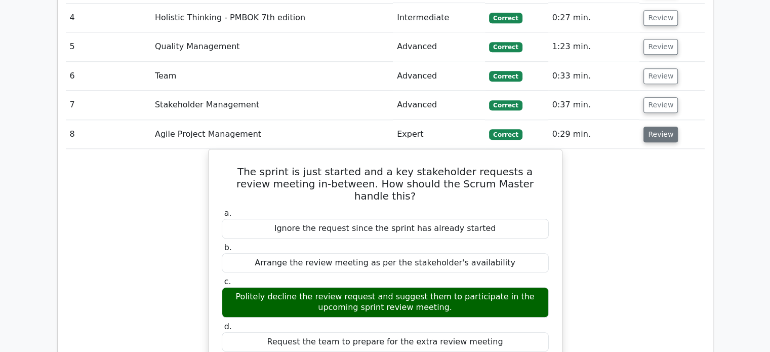
click at [657, 127] on button "Review" at bounding box center [661, 135] width 34 height 16
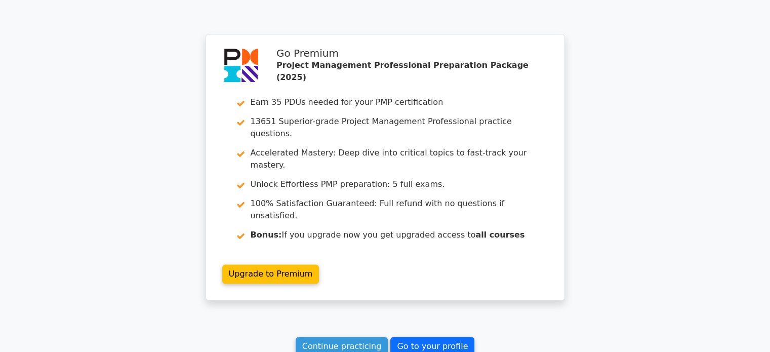
scroll to position [1313, 0]
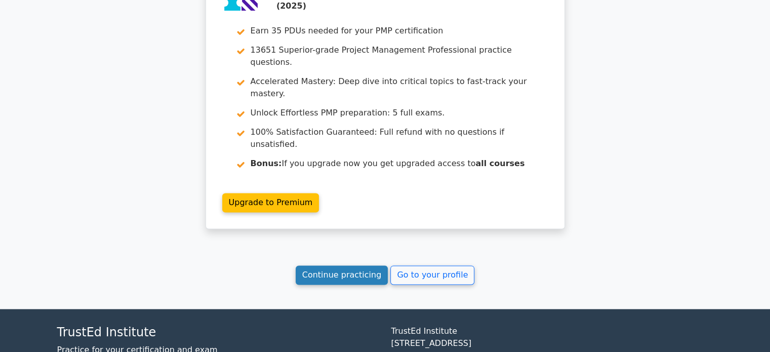
click at [340, 265] on link "Continue practicing" at bounding box center [342, 274] width 93 height 19
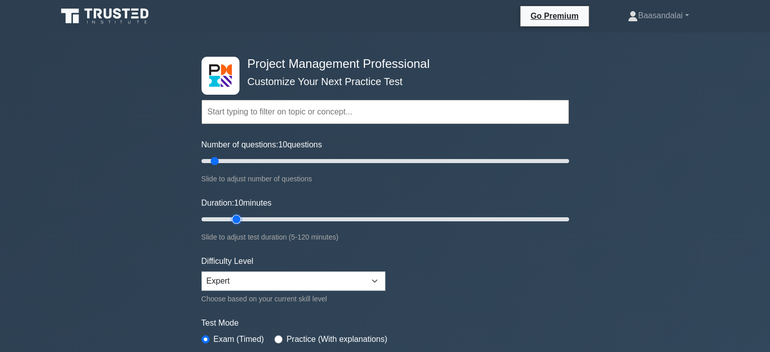
click at [237, 219] on input "Duration: 10 minutes" at bounding box center [386, 219] width 368 height 12
click at [229, 219] on input "Duration: 15 minutes" at bounding box center [386, 219] width 368 height 12
click at [257, 219] on input "Duration: 15 minutes" at bounding box center [386, 219] width 368 height 12
click at [219, 221] on input "Duration: 10 minutes" at bounding box center [386, 219] width 368 height 12
type input "15"
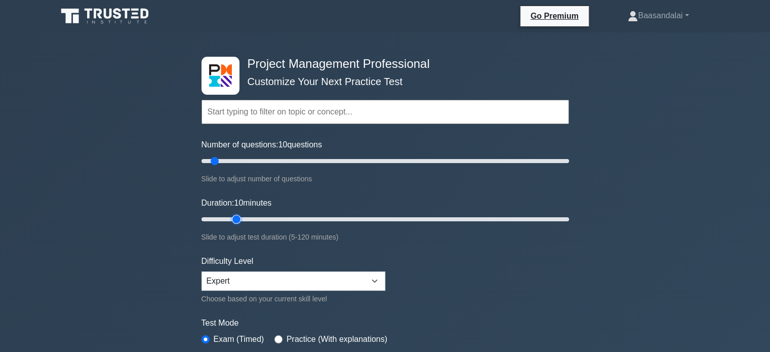
click at [240, 219] on input "Duration: 10 minutes" at bounding box center [386, 219] width 368 height 12
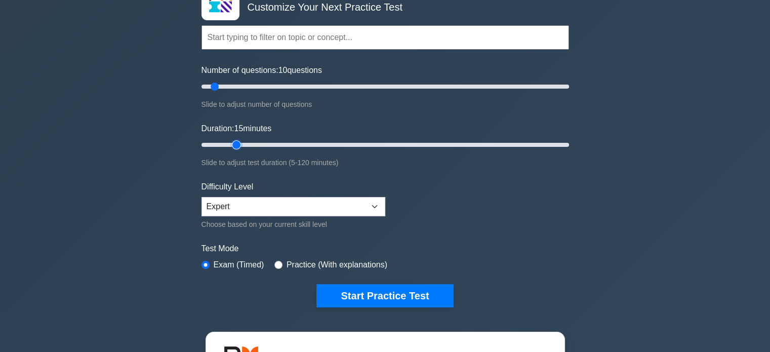
scroll to position [101, 0]
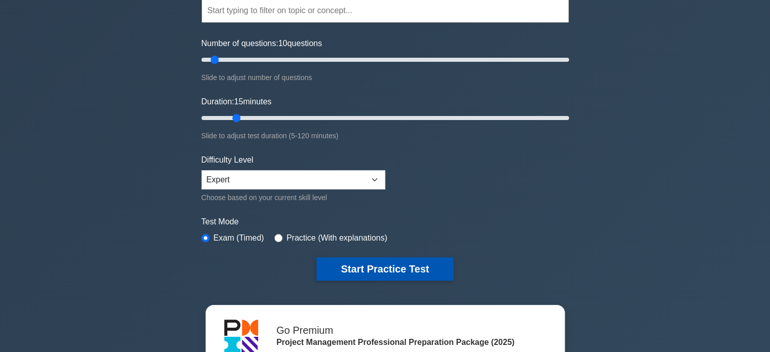
click at [375, 269] on button "Start Practice Test" at bounding box center [385, 268] width 137 height 23
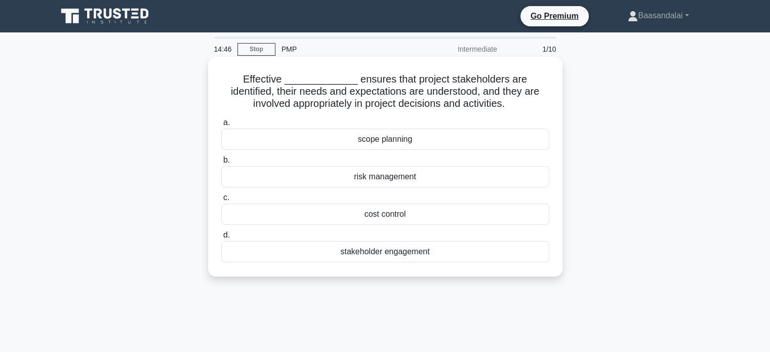
click at [403, 250] on div "stakeholder engagement" at bounding box center [385, 251] width 328 height 21
click at [221, 239] on input "d. stakeholder engagement" at bounding box center [221, 235] width 0 height 7
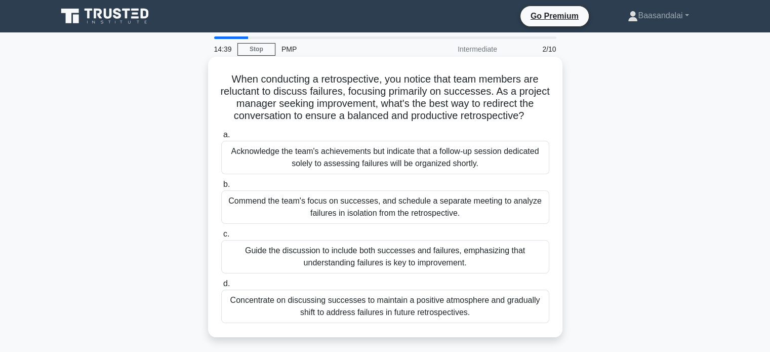
click at [256, 91] on h5 "When conducting a retrospective, you notice that team members are reluctant to …" at bounding box center [385, 98] width 330 height 50
copy h5 "reluctant"
click at [359, 77] on h5 "When conducting a retrospective, you notice that team members are reluctant to …" at bounding box center [385, 98] width 330 height 50
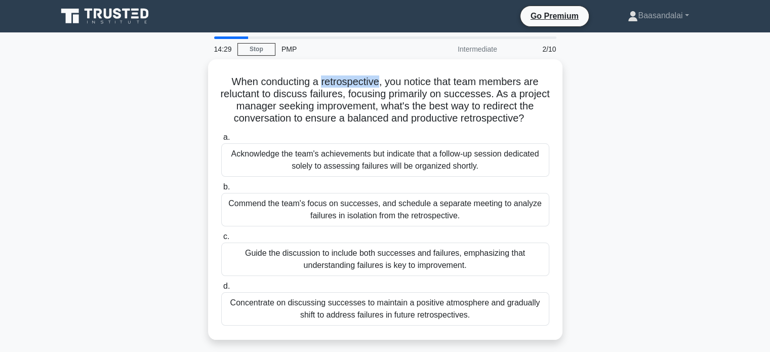
copy h5 "retrospective"
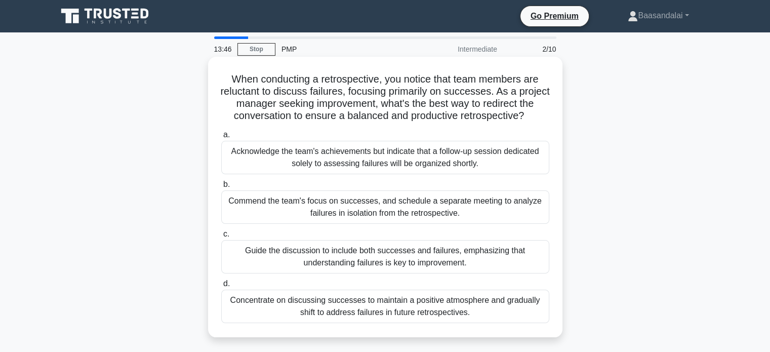
click at [450, 266] on div "Guide the discussion to include both successes and failures, emphasizing that u…" at bounding box center [385, 256] width 328 height 33
click at [221, 238] on input "c. Guide the discussion to include both successes and failures, emphasizing tha…" at bounding box center [221, 234] width 0 height 7
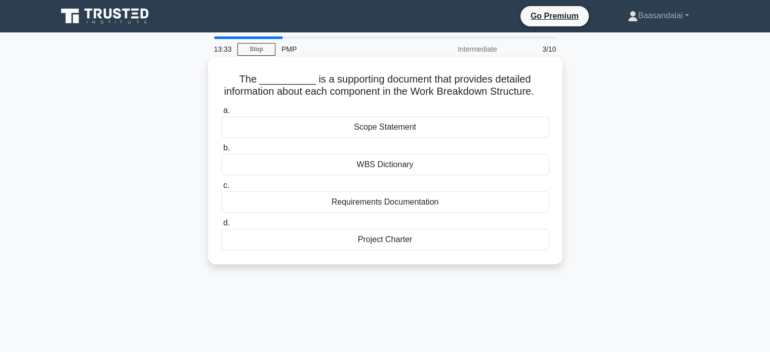
click at [407, 175] on div "WBS Dictionary" at bounding box center [385, 164] width 328 height 21
click at [221, 151] on input "b. WBS Dictionary" at bounding box center [221, 148] width 0 height 7
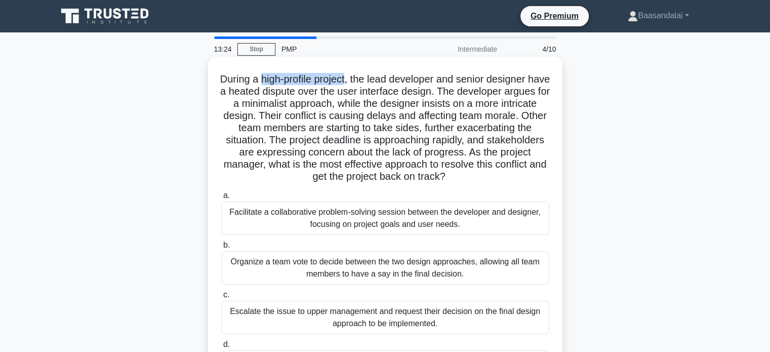
drag, startPoint x: 270, startPoint y: 77, endPoint x: 359, endPoint y: 77, distance: 88.1
click at [359, 77] on h5 "During a high-profile project, the lead developer and senior designer have a he…" at bounding box center [385, 128] width 330 height 110
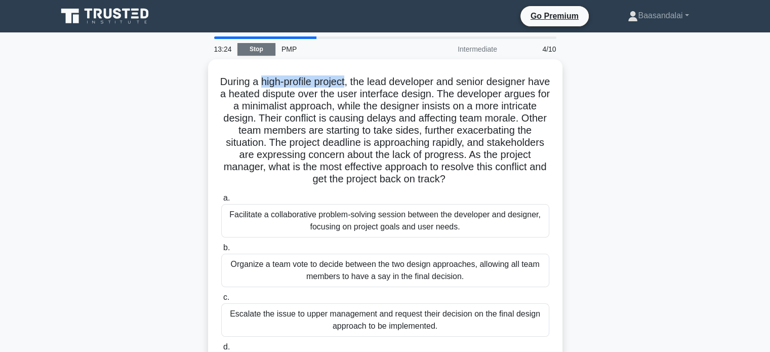
copy h5 "high-profile project"
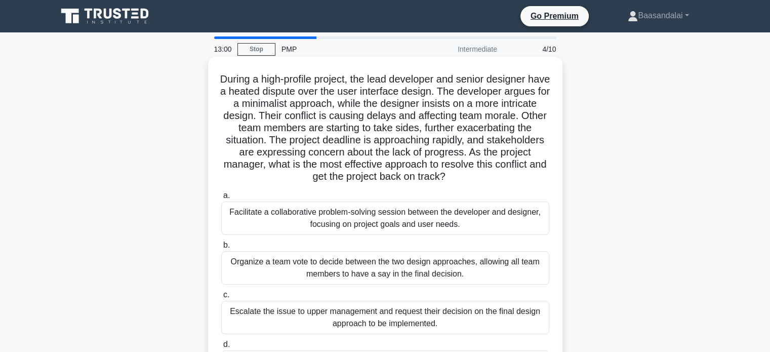
click at [326, 91] on h5 "During a high-profile project, the lead developer and senior designer have a he…" at bounding box center [385, 128] width 330 height 110
click at [261, 119] on h5 "During a high-profile project, the lead developer and senior designer have a he…" at bounding box center [385, 128] width 330 height 110
copy h5 "intricate"
drag, startPoint x: 251, startPoint y: 131, endPoint x: 257, endPoint y: 131, distance: 5.6
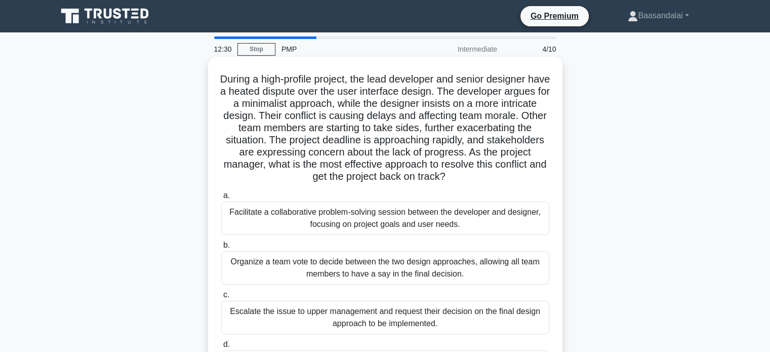
click at [251, 131] on h5 "During a high-profile project, the lead developer and senior designer have a he…" at bounding box center [385, 128] width 330 height 110
click at [259, 128] on h5 "During a high-profile project, the lead developer and senior designer have a he…" at bounding box center [385, 128] width 330 height 110
copy h5 "morale"
click at [246, 140] on h5 "During a high-profile project, the lead developer and senior designer have a he…" at bounding box center [385, 128] width 330 height 110
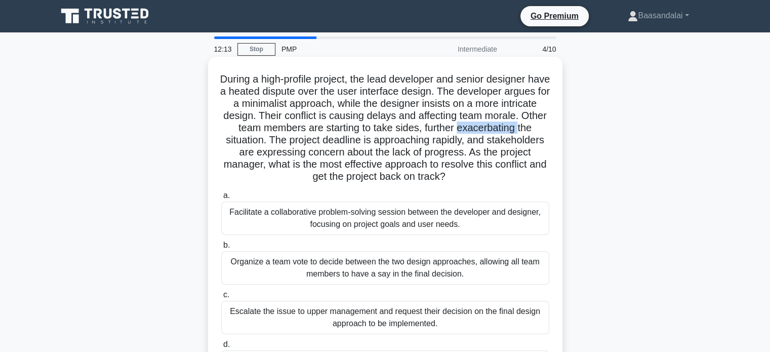
click at [246, 140] on h5 "During a high-profile project, the lead developer and senior designer have a he…" at bounding box center [385, 128] width 330 height 110
copy h5 "exacerbating"
click at [521, 140] on h5 "During a high-profile project, the lead developer and senior designer have a he…" at bounding box center [385, 128] width 330 height 110
copy h5 "rapidly"
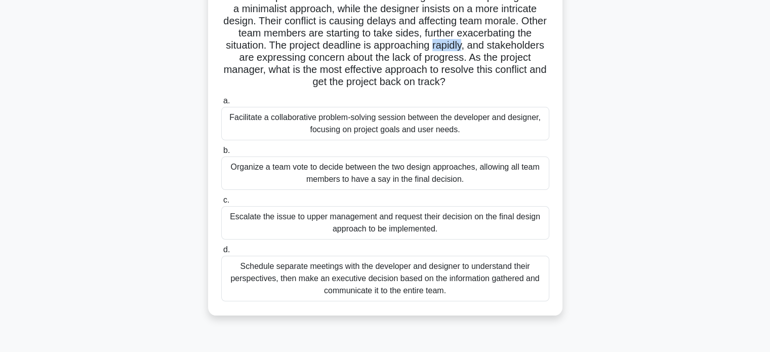
scroll to position [101, 0]
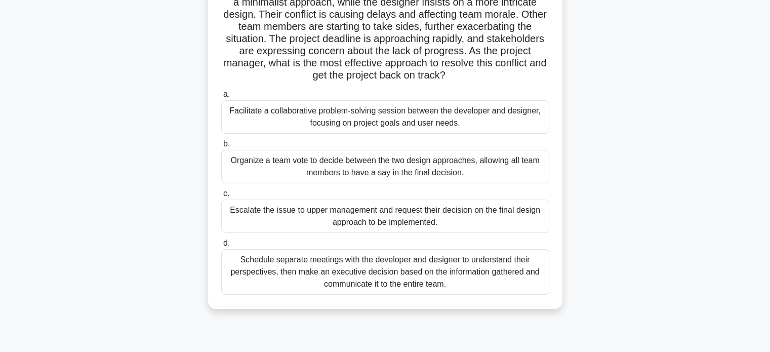
click at [430, 276] on div "Schedule separate meetings with the developer and designer to understand their …" at bounding box center [385, 272] width 328 height 46
click at [221, 247] on input "d. Schedule separate meetings with the developer and designer to understand the…" at bounding box center [221, 243] width 0 height 7
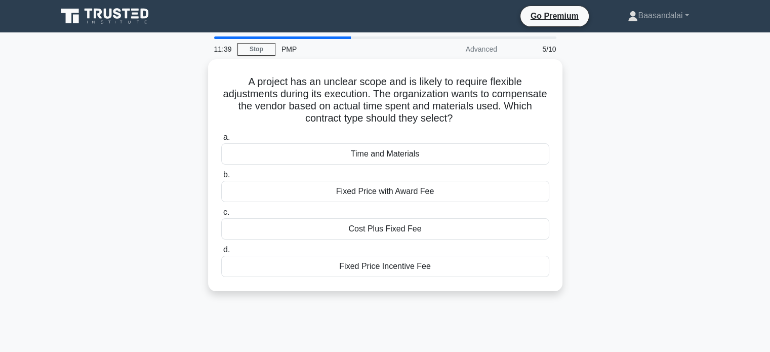
scroll to position [0, 0]
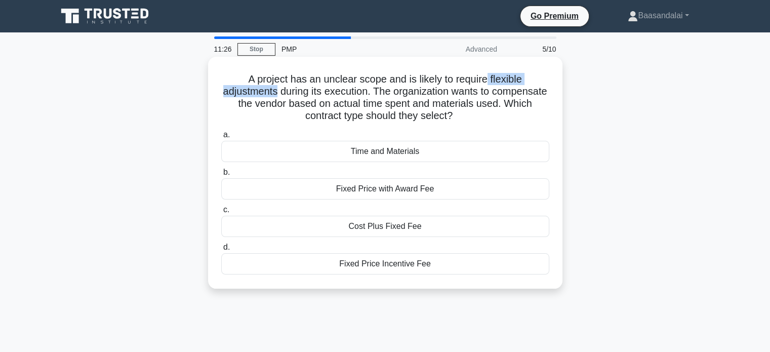
drag, startPoint x: 303, startPoint y: 95, endPoint x: 489, endPoint y: 70, distance: 187.5
click at [489, 70] on div "A project has an unclear scope and is likely to require flexible adjustments du…" at bounding box center [385, 173] width 346 height 224
copy h5 "flexible adjustments"
click at [238, 107] on h5 "A project has an unclear scope and is likely to require flexible adjustments du…" at bounding box center [385, 98] width 330 height 50
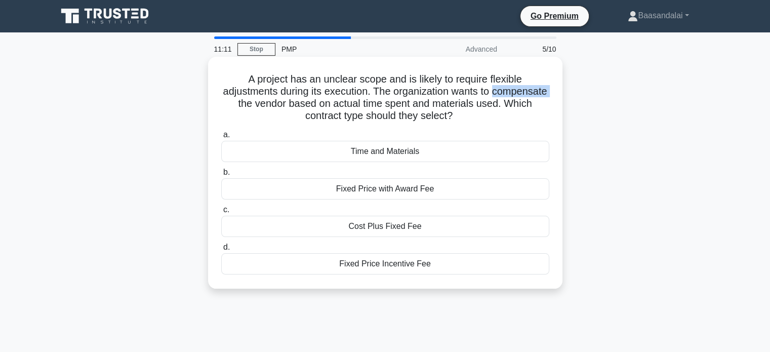
copy h5 "compensate"
click at [420, 105] on h5 "A project has an unclear scope and is likely to require flexible adjustments du…" at bounding box center [385, 98] width 330 height 50
click at [435, 150] on div "Time and Materials" at bounding box center [385, 151] width 328 height 21
click at [221, 138] on input "a. Time and Materials" at bounding box center [221, 135] width 0 height 7
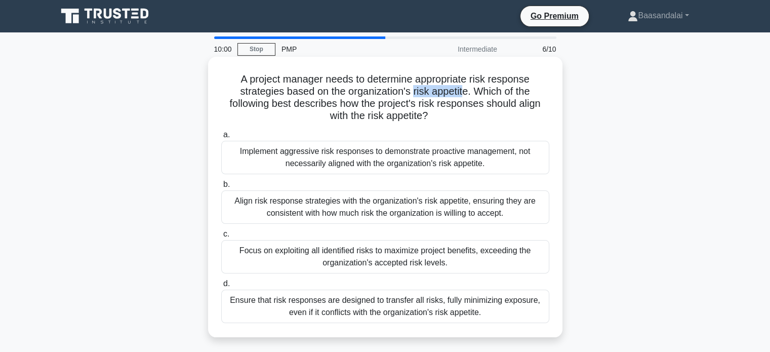
drag, startPoint x: 411, startPoint y: 90, endPoint x: 466, endPoint y: 91, distance: 55.2
click at [466, 91] on h5 "A project manager needs to determine appropriate risk response strategies based…" at bounding box center [385, 98] width 330 height 50
copy h5 "risk appetit"
click at [493, 214] on div "Align risk response strategies with the organization's risk appetite, ensuring …" at bounding box center [385, 206] width 328 height 33
click at [221, 188] on input "b. Align risk response strategies with the organization's risk appetite, ensuri…" at bounding box center [221, 184] width 0 height 7
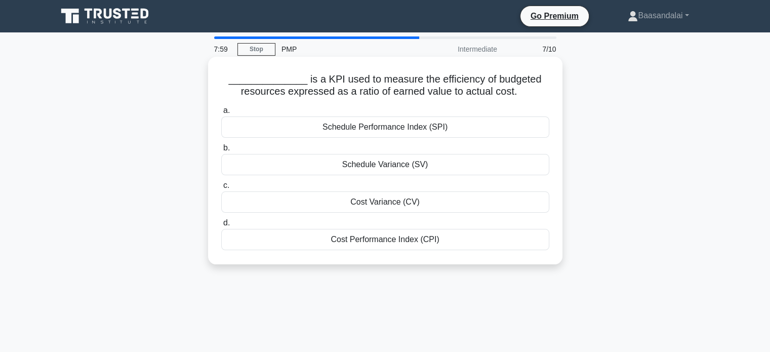
click at [377, 239] on div "Cost Performance Index (CPI)" at bounding box center [385, 239] width 328 height 21
click at [221, 226] on input "d. Cost Performance Index (CPI)" at bounding box center [221, 223] width 0 height 7
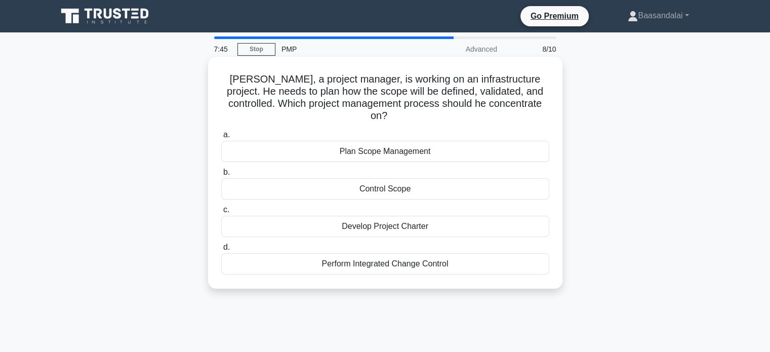
click at [377, 141] on div "Plan Scope Management" at bounding box center [385, 151] width 328 height 21
click at [221, 138] on input "a. Plan Scope Management" at bounding box center [221, 135] width 0 height 7
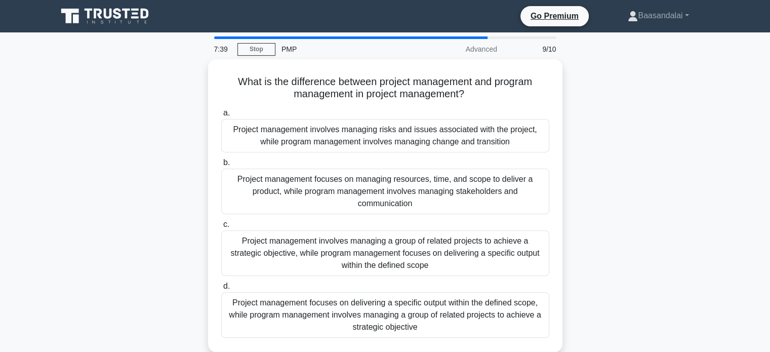
scroll to position [51, 0]
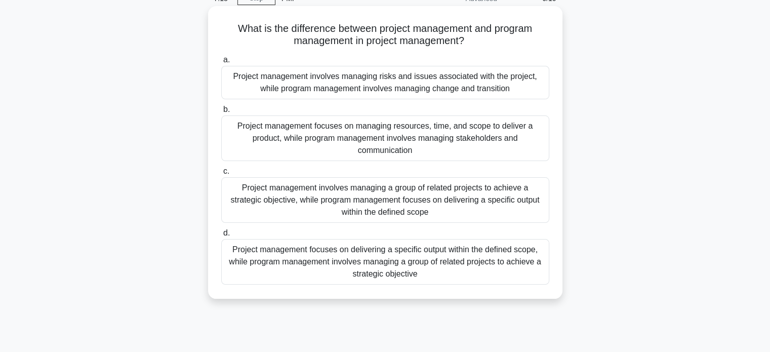
click at [472, 267] on div "Project management focuses on delivering a specific output within the defined s…" at bounding box center [385, 262] width 328 height 46
click at [221, 237] on input "d. Project management focuses on delivering a specific output within the define…" at bounding box center [221, 233] width 0 height 7
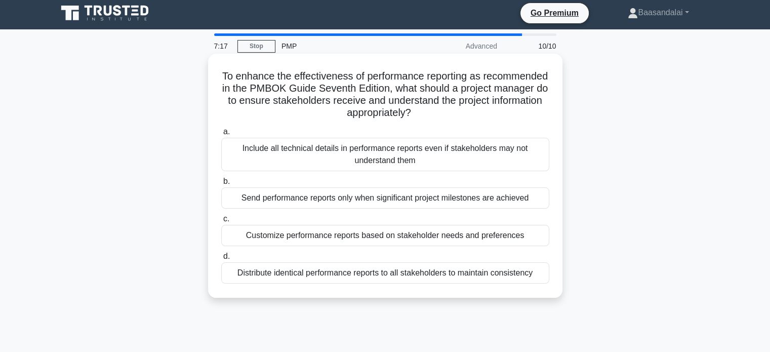
scroll to position [0, 0]
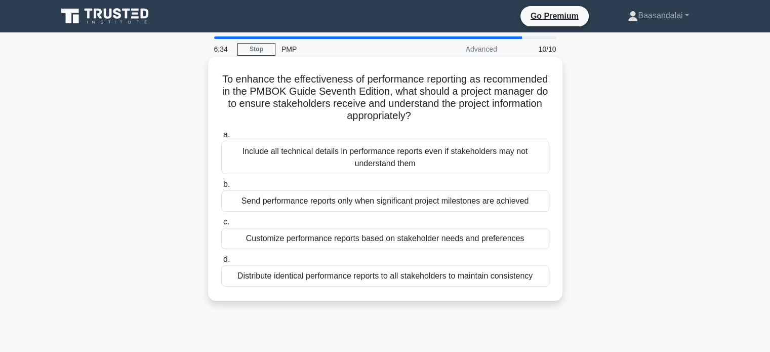
click at [359, 242] on div "Customize performance reports based on stakeholder needs and preferences" at bounding box center [385, 238] width 328 height 21
click at [221, 225] on input "c. Customize performance reports based on stakeholder needs and preferences" at bounding box center [221, 222] width 0 height 7
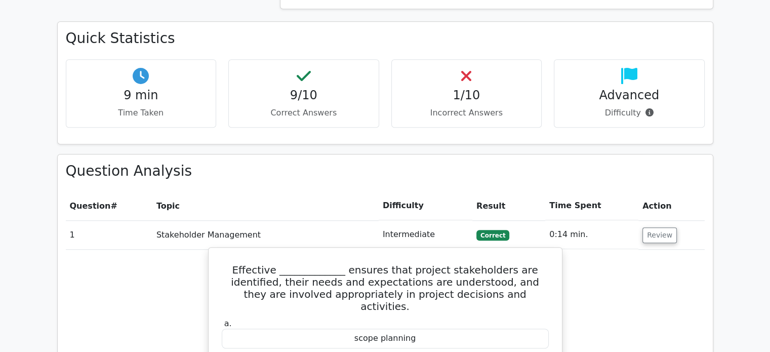
scroll to position [760, 0]
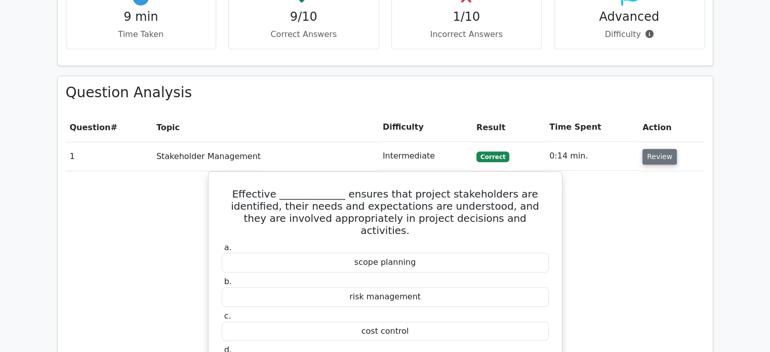
click at [664, 149] on button "Review" at bounding box center [660, 157] width 34 height 16
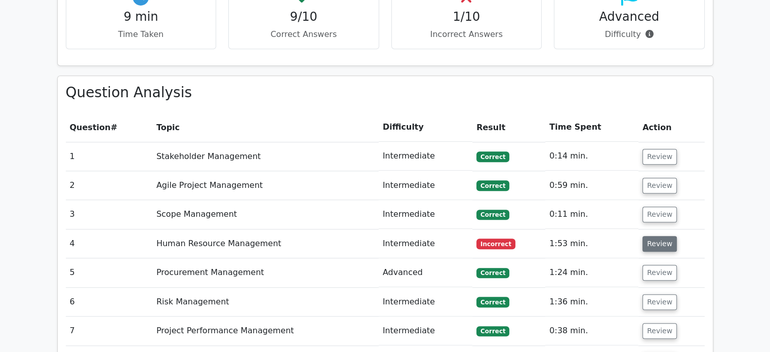
click at [660, 236] on button "Review" at bounding box center [660, 244] width 34 height 16
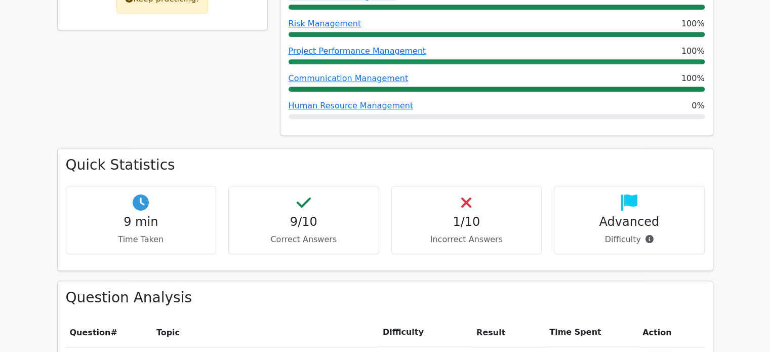
scroll to position [456, 0]
